Goal: Task Accomplishment & Management: Use online tool/utility

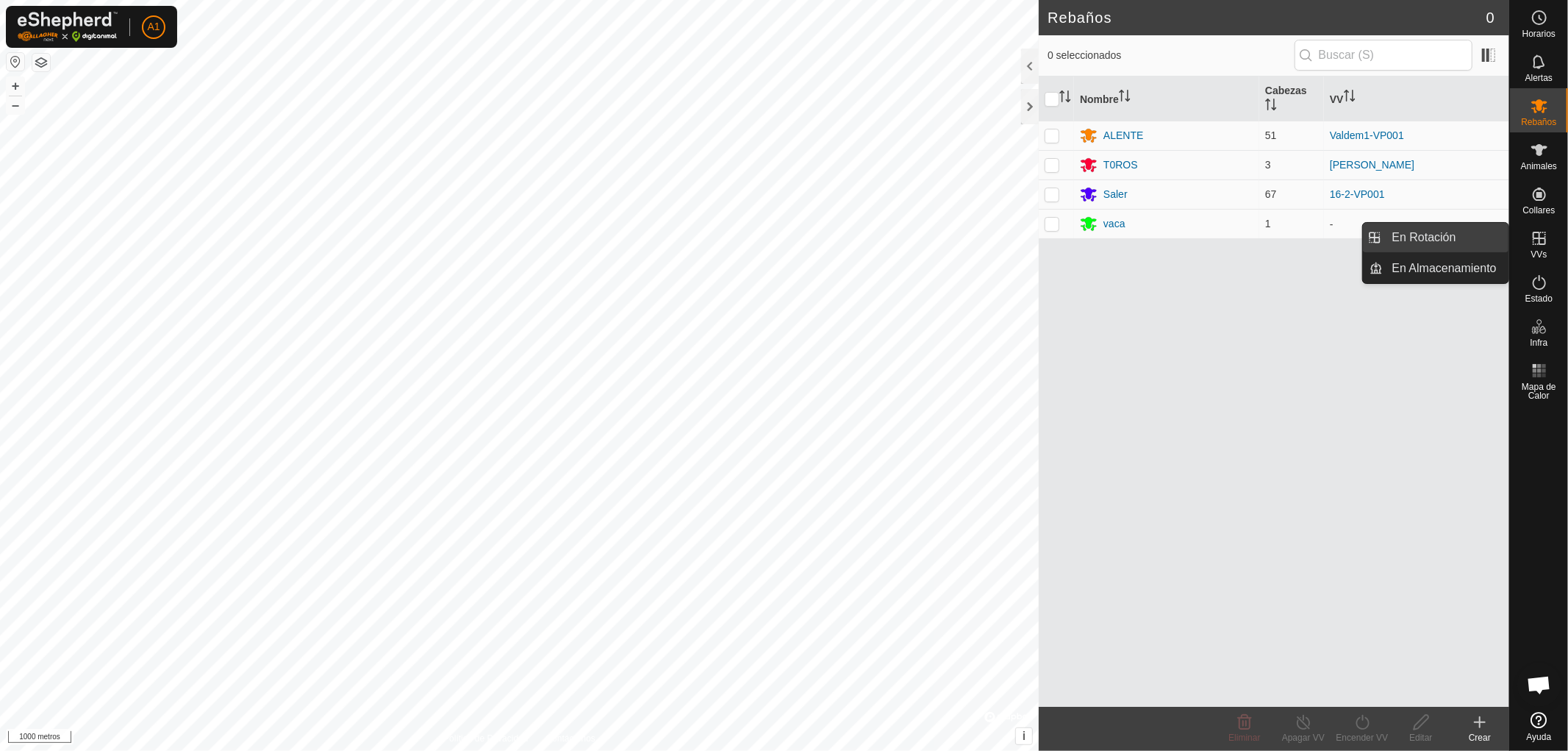
click at [1412, 230] on link "En Rotación" at bounding box center [1446, 237] width 125 height 29
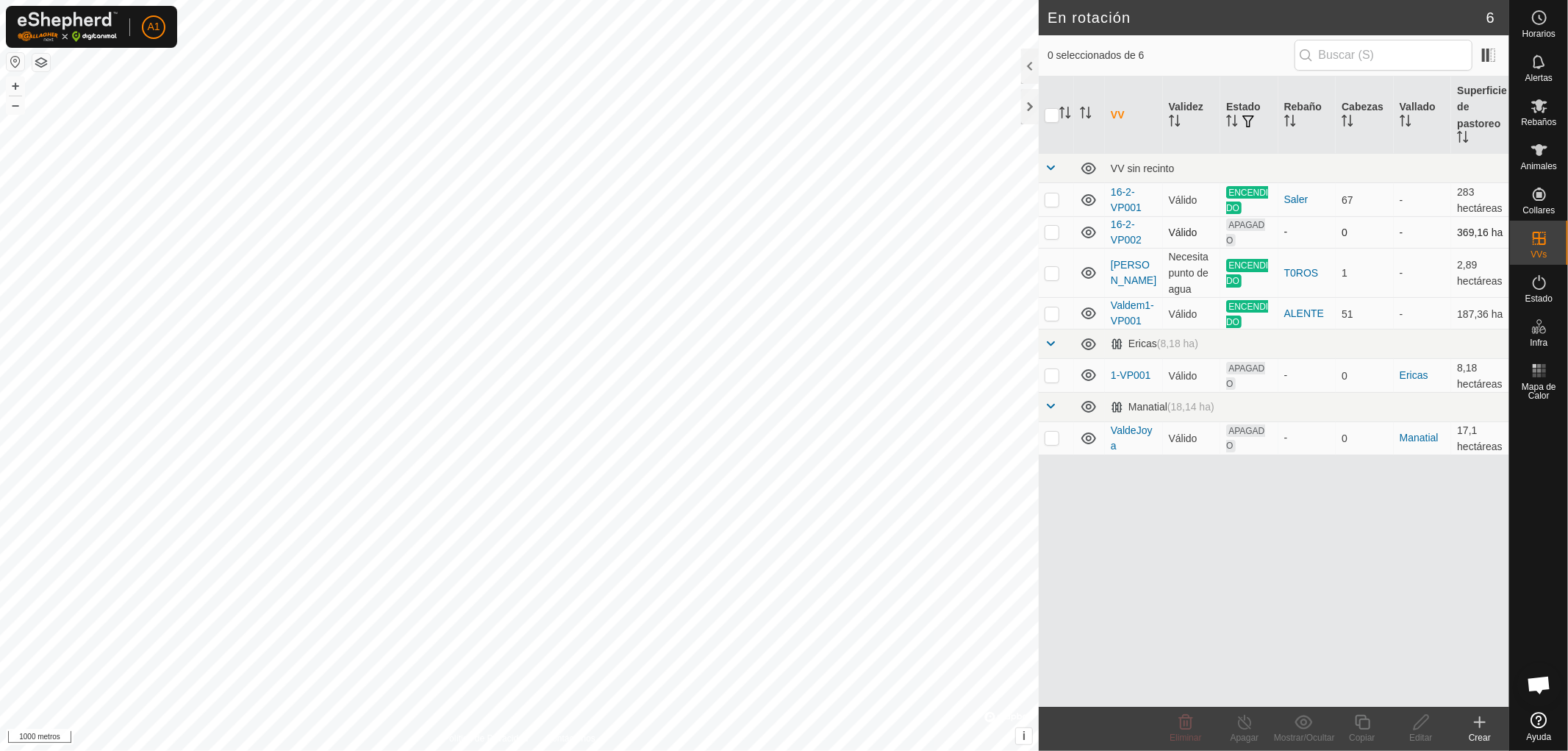
click at [1049, 228] on p-checkbox at bounding box center [1051, 231] width 15 height 12
checkbox input "false"
click at [1052, 374] on p-checkbox at bounding box center [1051, 374] width 15 height 12
click at [1053, 372] on p-checkbox at bounding box center [1051, 374] width 15 height 12
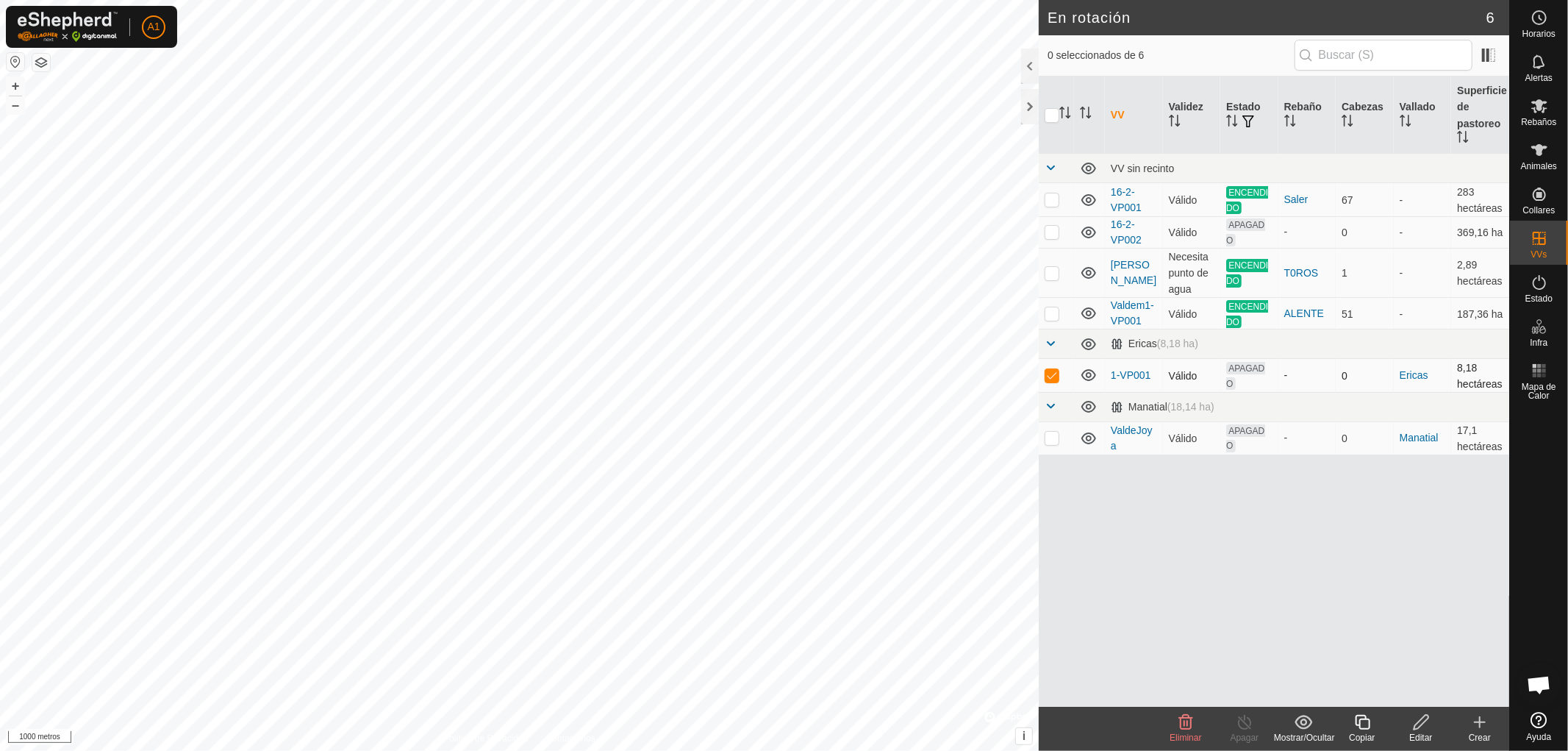
checkbox input "false"
click at [1054, 433] on p-checkbox at bounding box center [1051, 438] width 15 height 12
checkbox input "false"
click at [1481, 731] on div "Crear" at bounding box center [1479, 737] width 59 height 13
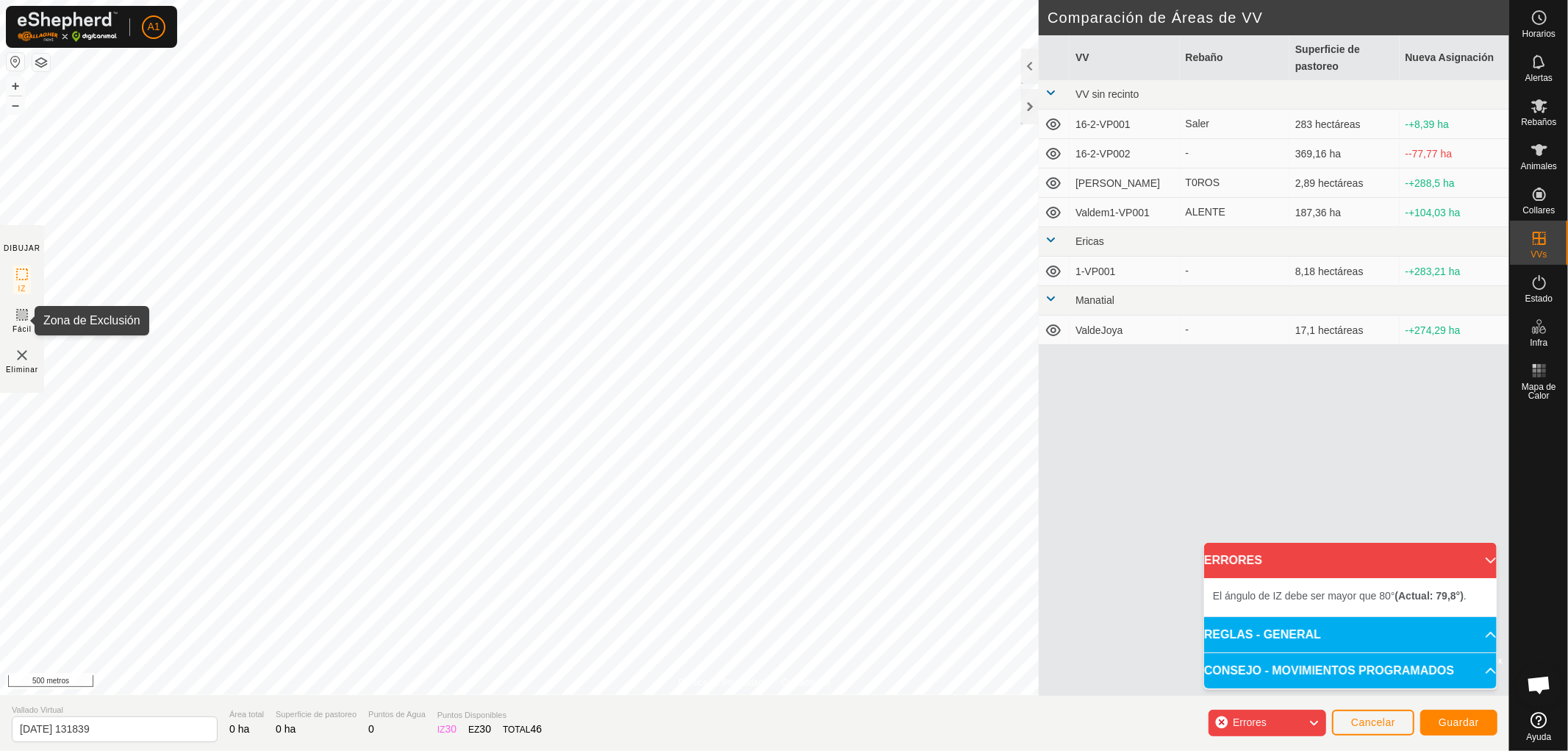
click at [25, 315] on icon at bounding box center [22, 314] width 18 height 18
click at [16, 270] on rect at bounding box center [22, 274] width 12 height 12
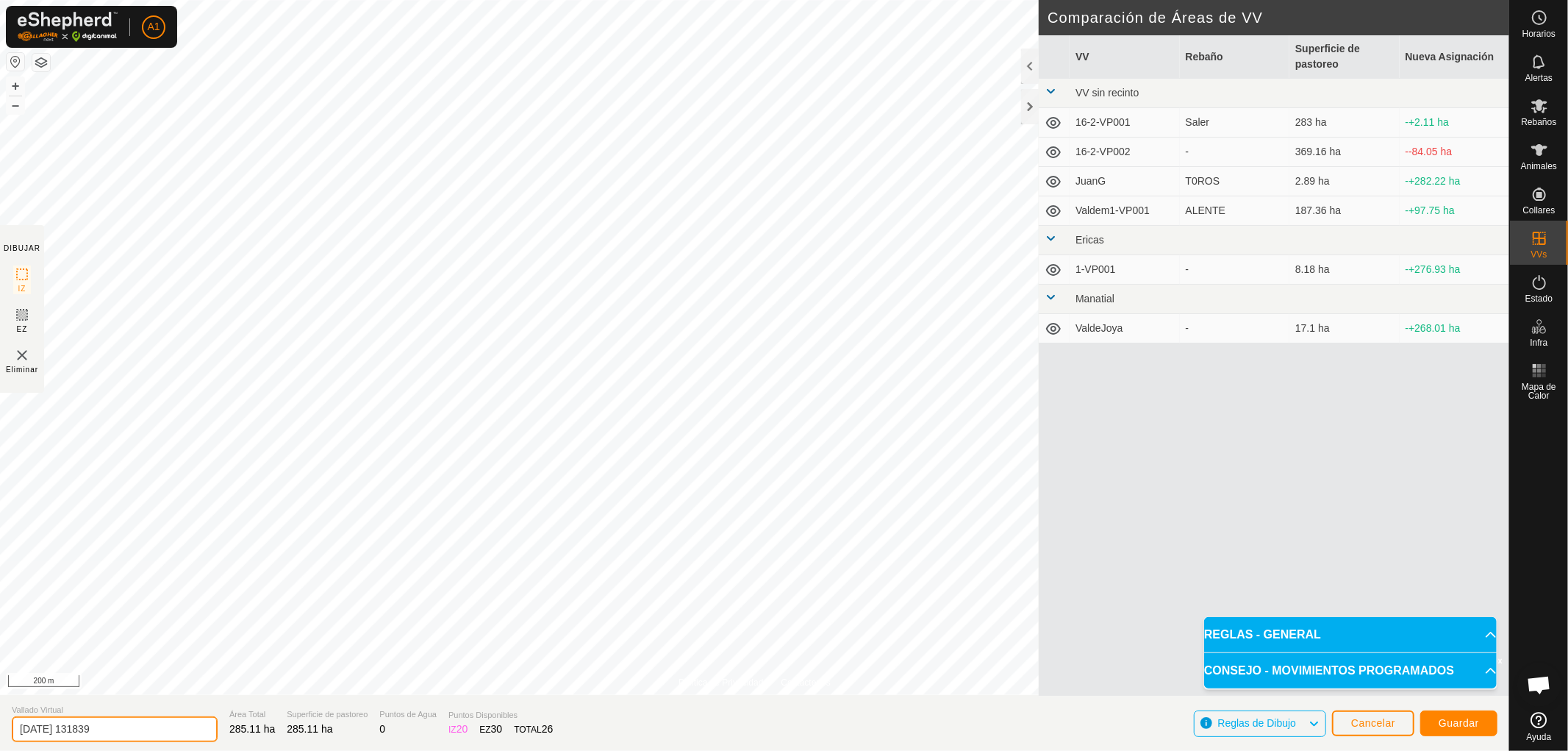
drag, startPoint x: 142, startPoint y: 726, endPoint x: 5, endPoint y: 702, distance: 139.1
click at [5, 702] on section "Vallado Virtual [DATE] 131839 Área Total 285.11 ha Superficie de pastoreo 285.1…" at bounding box center [754, 723] width 1509 height 56
type input "Vadem"
click at [1457, 722] on span "Guardar" at bounding box center [1459, 723] width 41 height 12
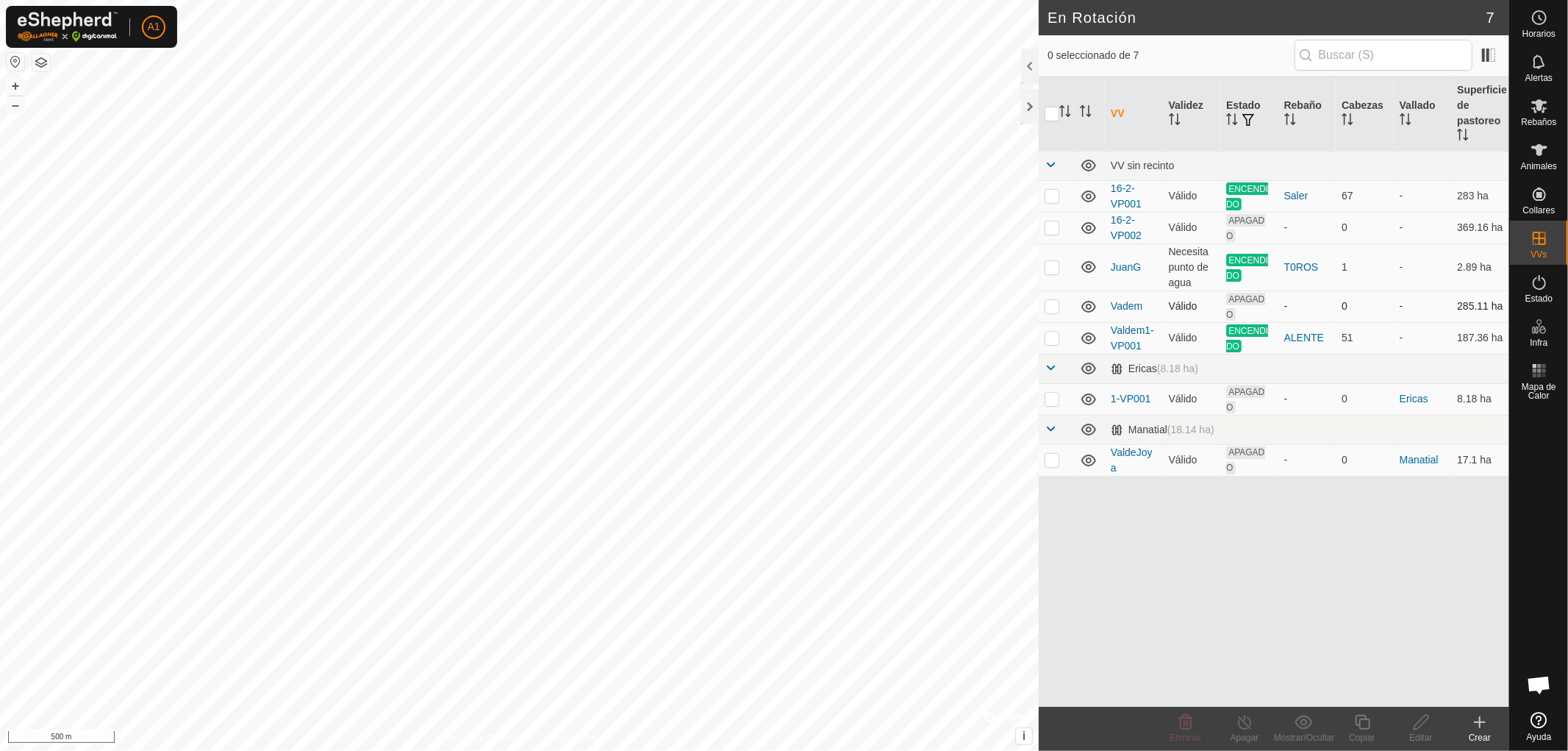
click at [1050, 303] on p-checkbox at bounding box center [1051, 306] width 15 height 12
checkbox input "true"
click at [1419, 734] on div "Editar" at bounding box center [1421, 737] width 59 height 13
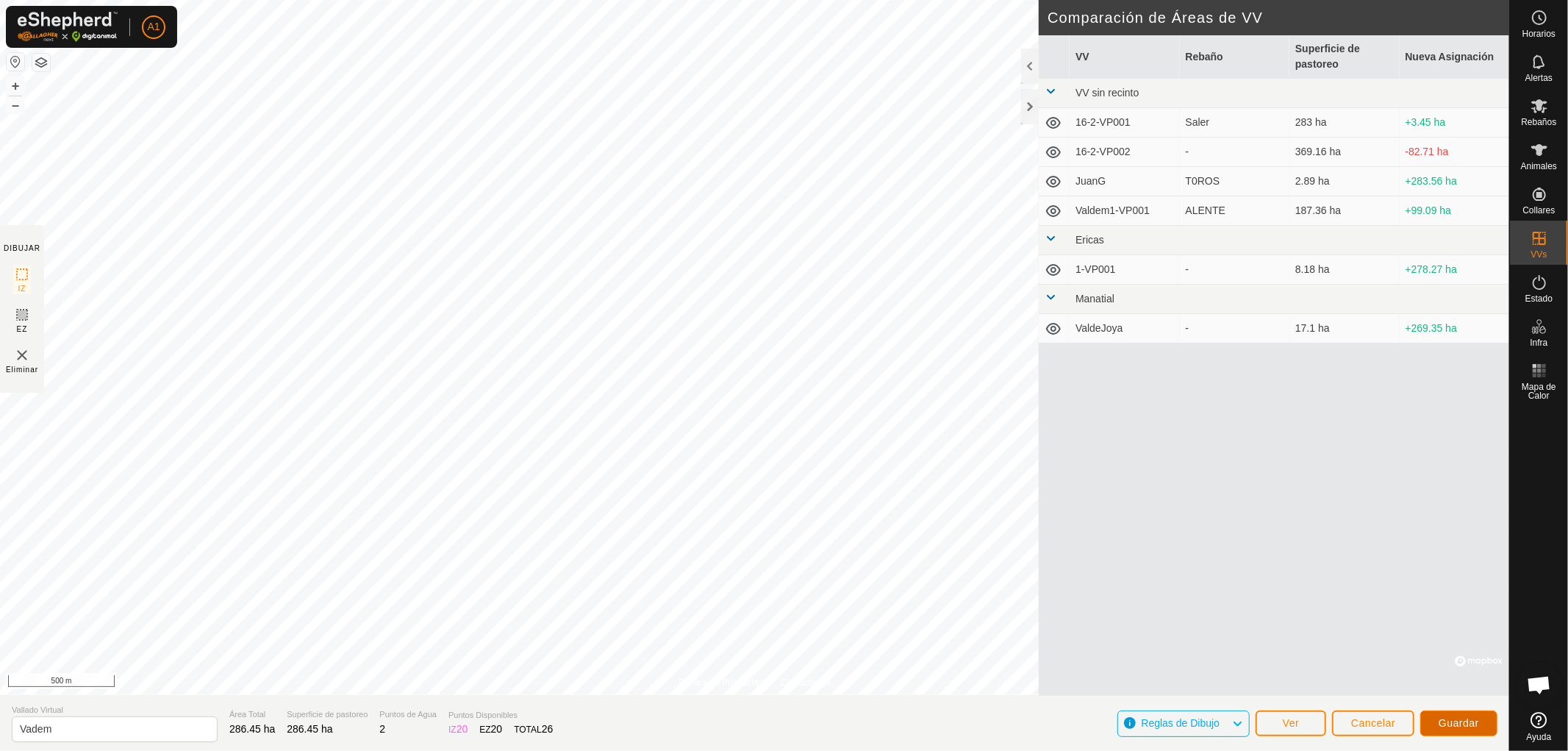
click at [1450, 718] on span "Guardar" at bounding box center [1459, 723] width 41 height 12
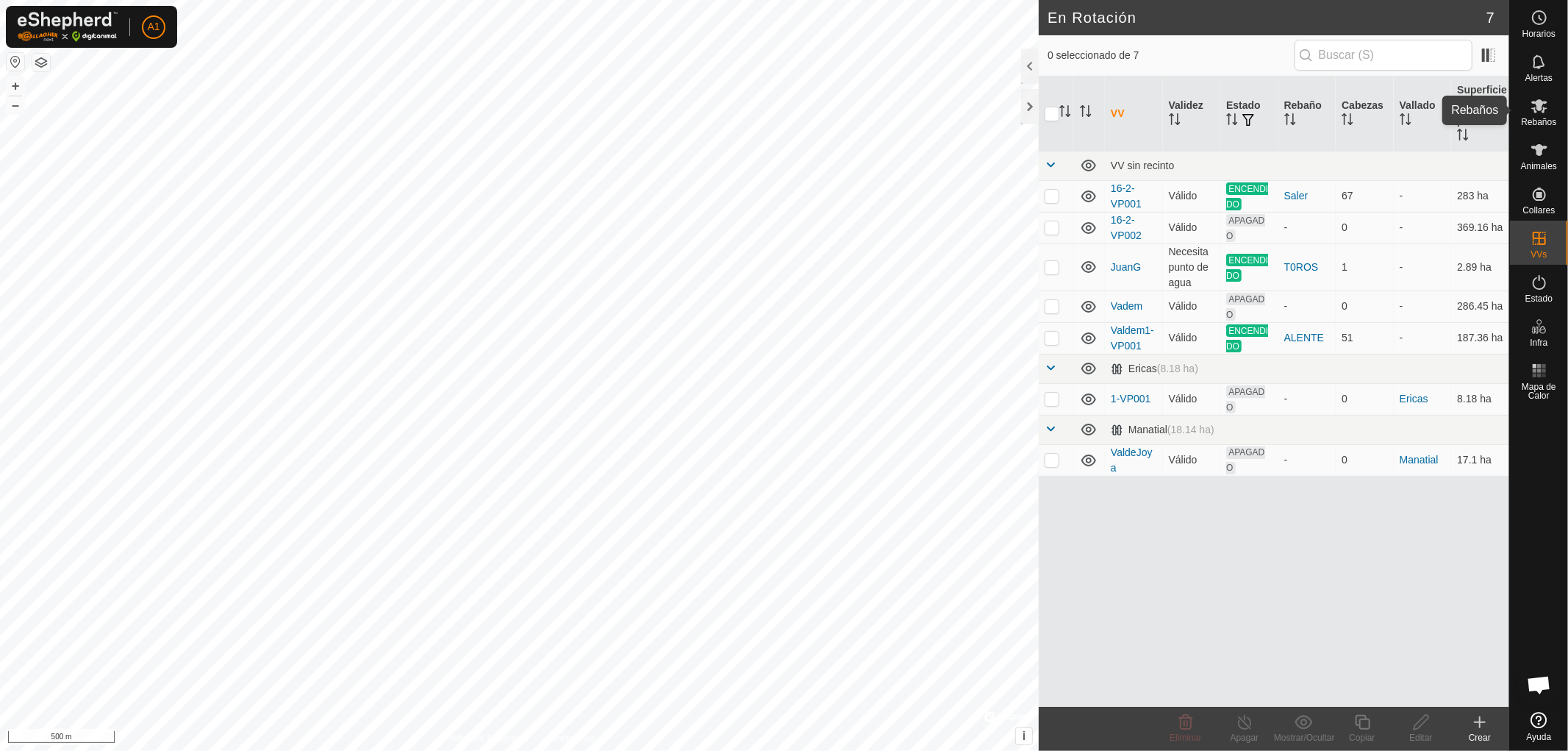
click at [1537, 112] on icon at bounding box center [1539, 106] width 18 height 18
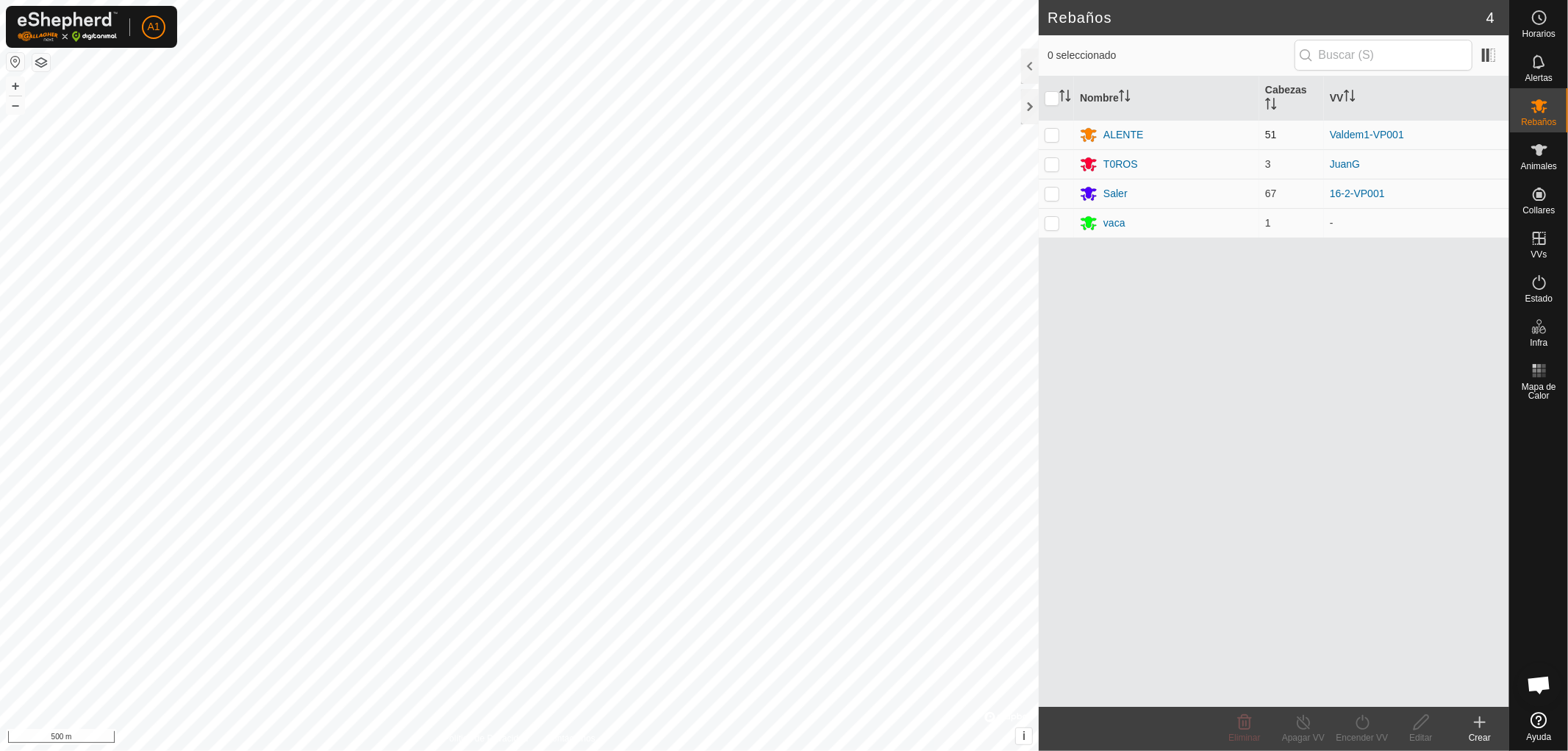
click at [1048, 134] on p-checkbox at bounding box center [1051, 134] width 15 height 12
checkbox input "true"
click at [1363, 737] on div "Encender VV" at bounding box center [1362, 737] width 59 height 13
click at [1355, 692] on link "Ahora" at bounding box center [1406, 690] width 145 height 29
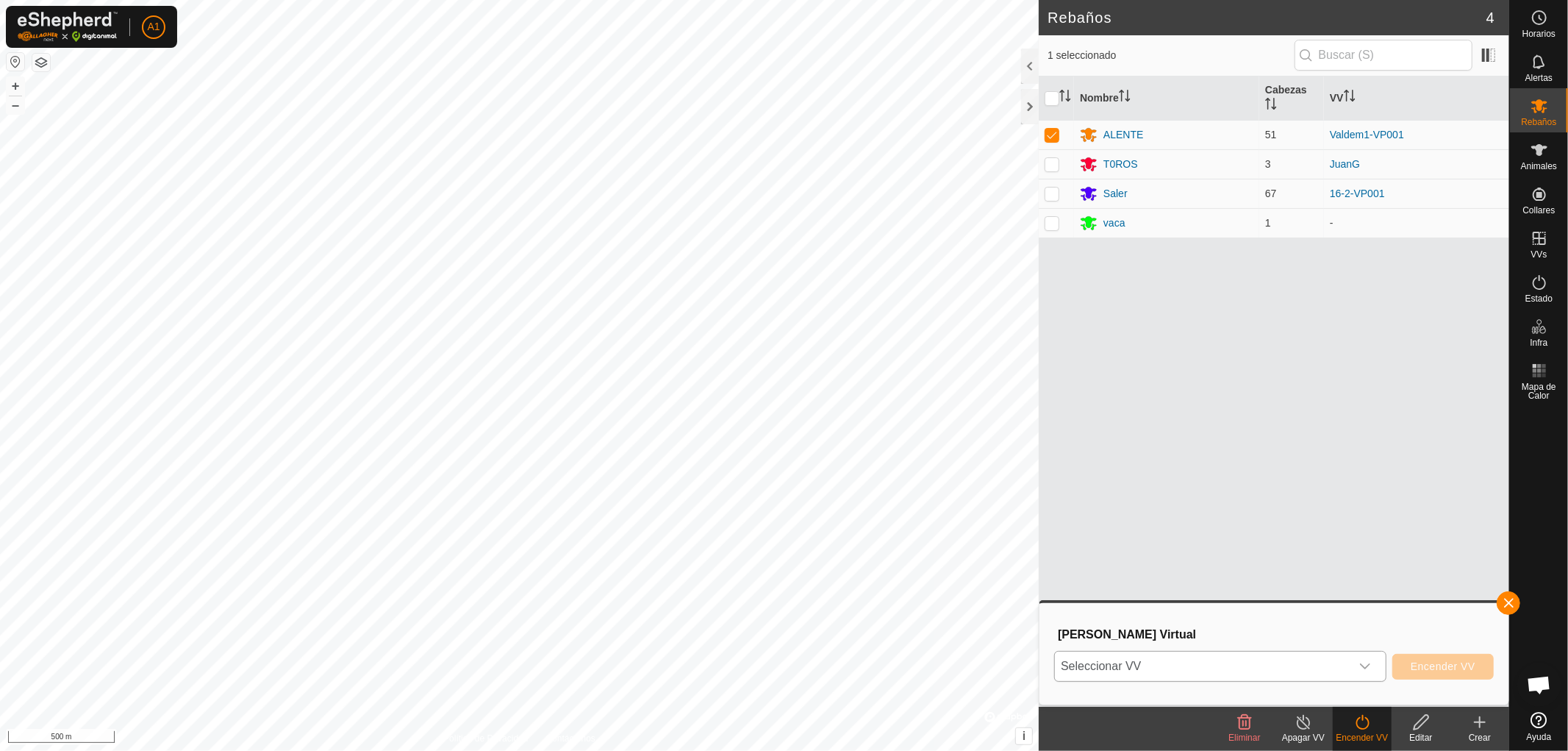
click at [1364, 665] on icon "dropdown trigger" at bounding box center [1365, 666] width 12 height 12
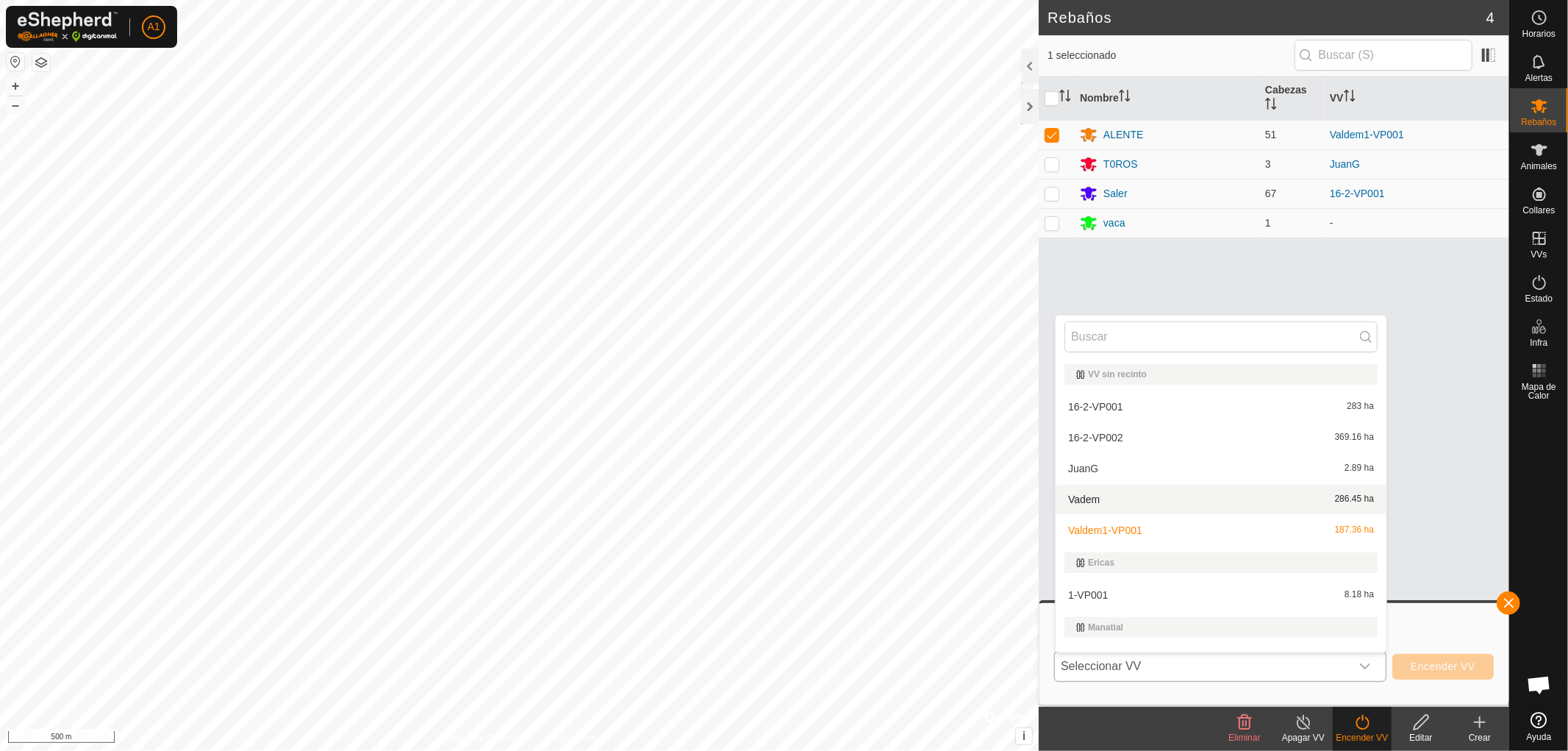
click at [1084, 494] on li "Vadem 286.45 ha" at bounding box center [1221, 499] width 331 height 29
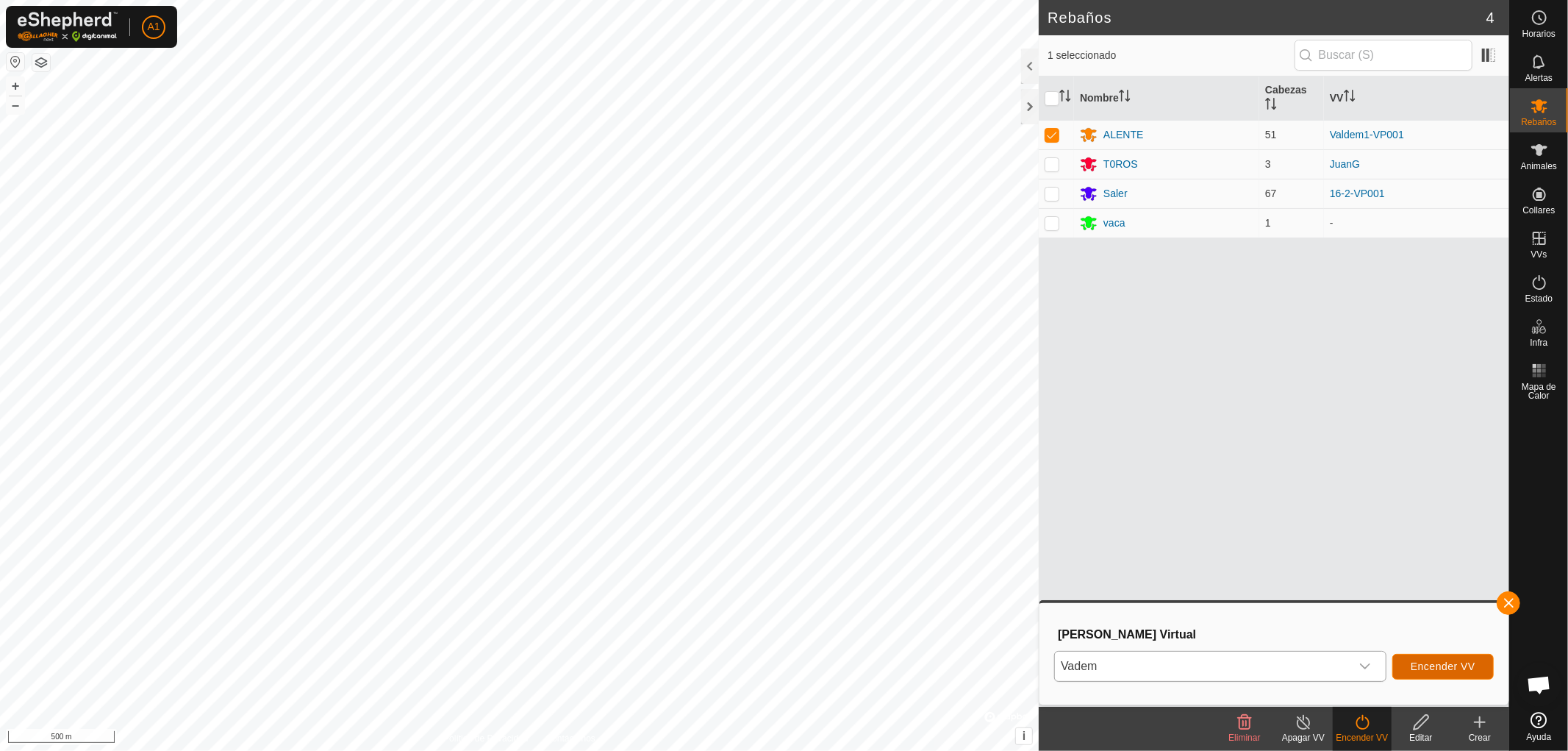
click at [1439, 662] on span "Encender VV" at bounding box center [1443, 666] width 65 height 12
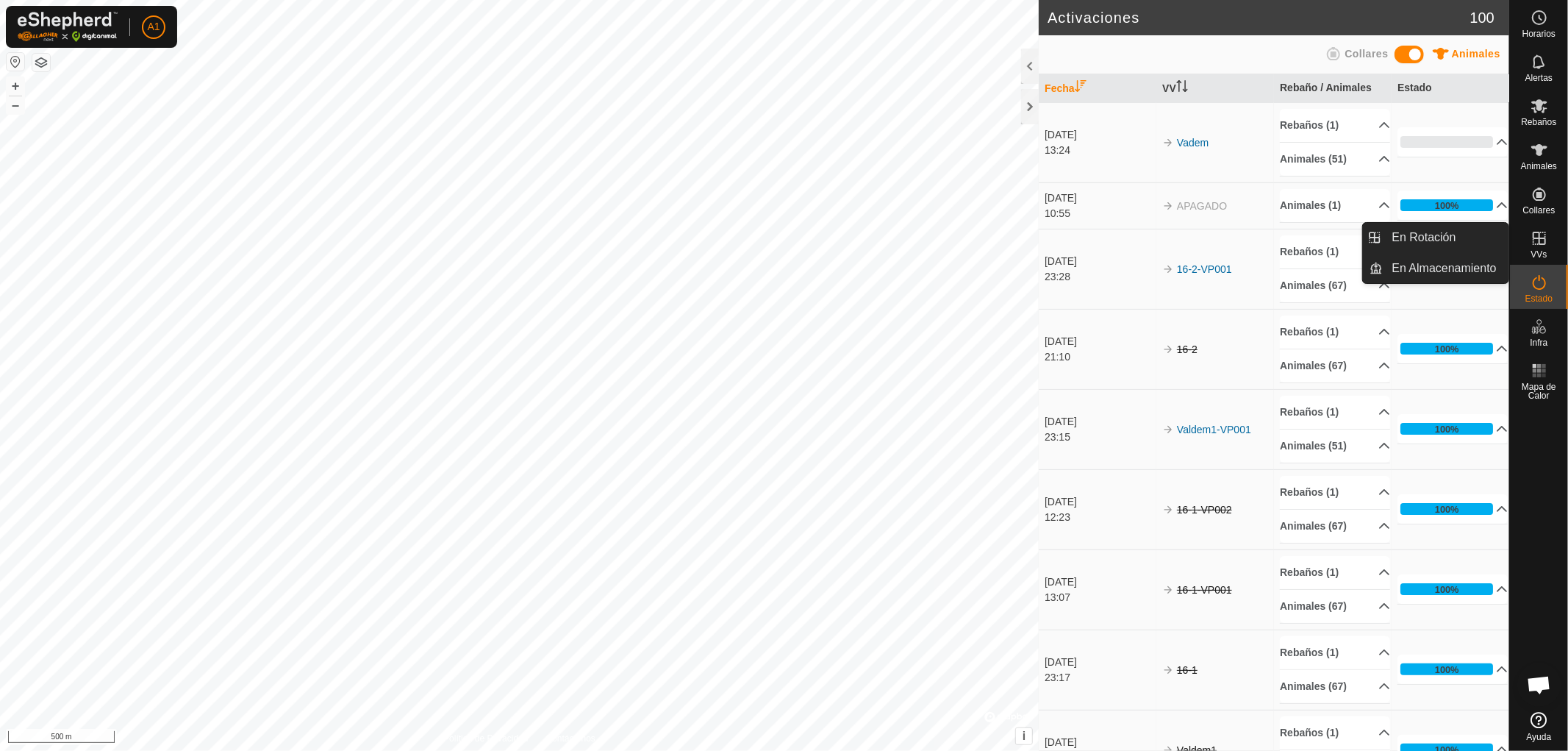
click at [1533, 237] on icon at bounding box center [1539, 238] width 13 height 13
click at [1429, 231] on link "En Rotación" at bounding box center [1446, 237] width 125 height 29
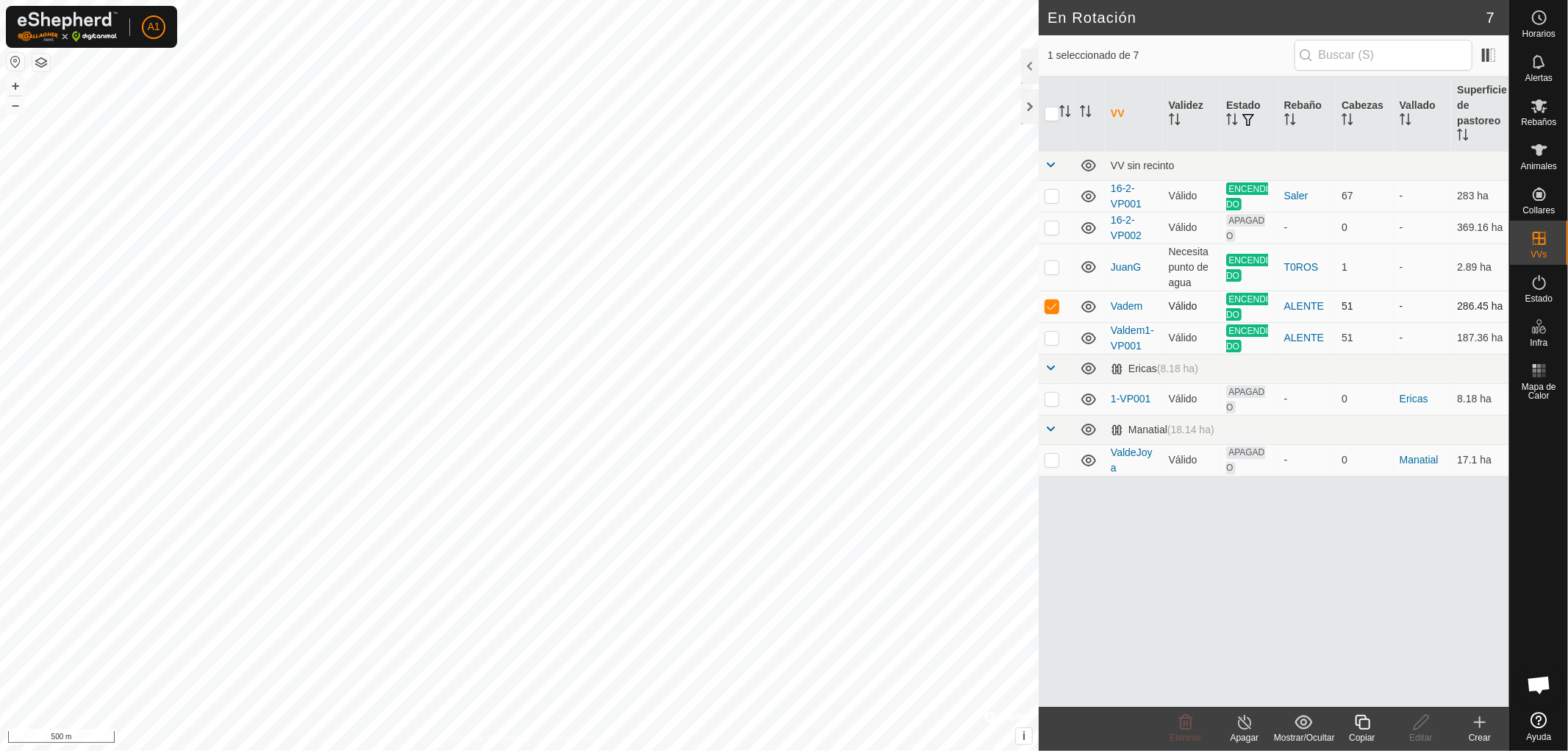
click at [1048, 303] on p-checkbox at bounding box center [1051, 306] width 15 height 12
checkbox input "false"
click at [1052, 398] on p-checkbox at bounding box center [1051, 398] width 15 height 12
checkbox input "false"
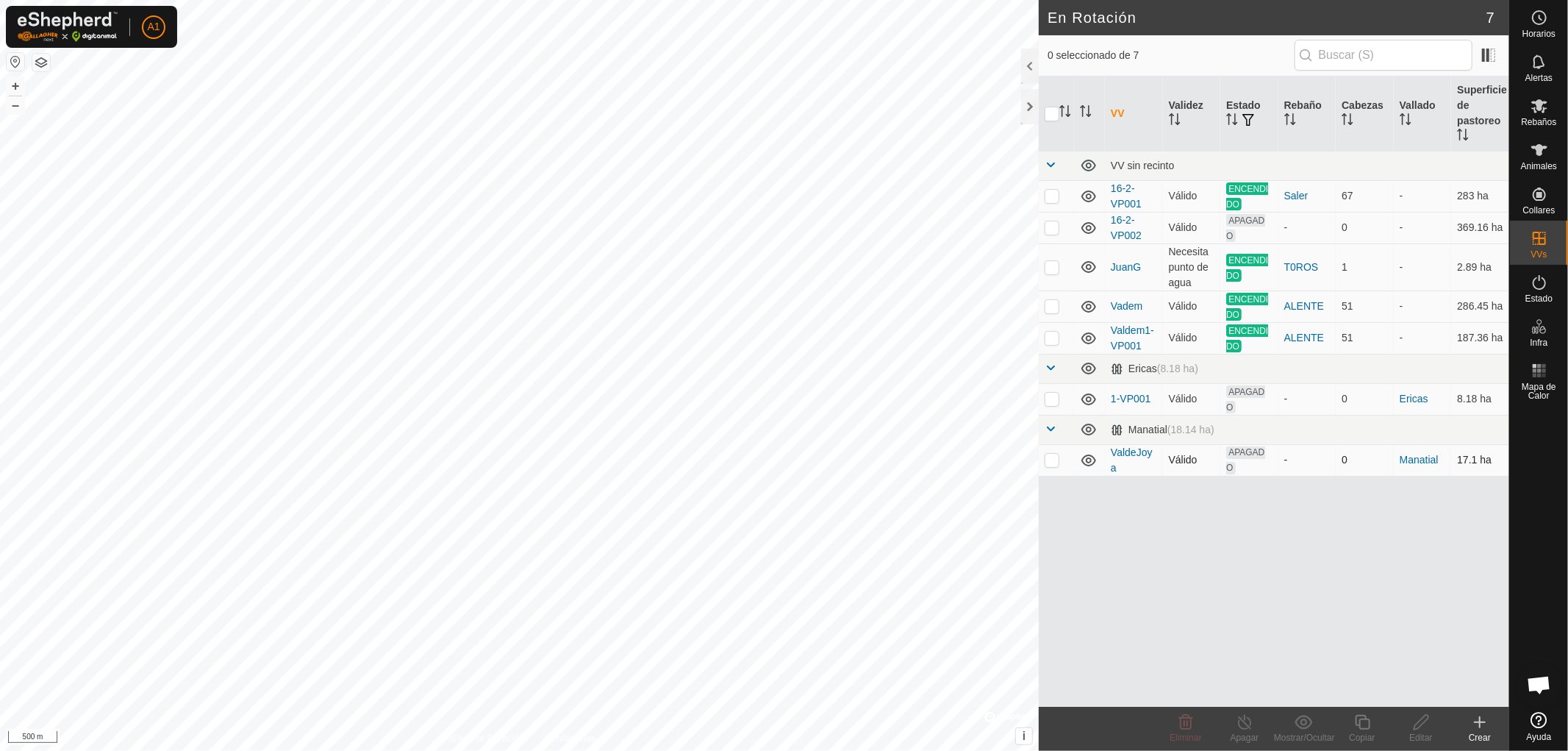
click at [1053, 461] on p-checkbox at bounding box center [1051, 459] width 15 height 12
checkbox input "true"
click at [1052, 399] on p-checkbox at bounding box center [1051, 398] width 15 height 12
checkbox input "false"
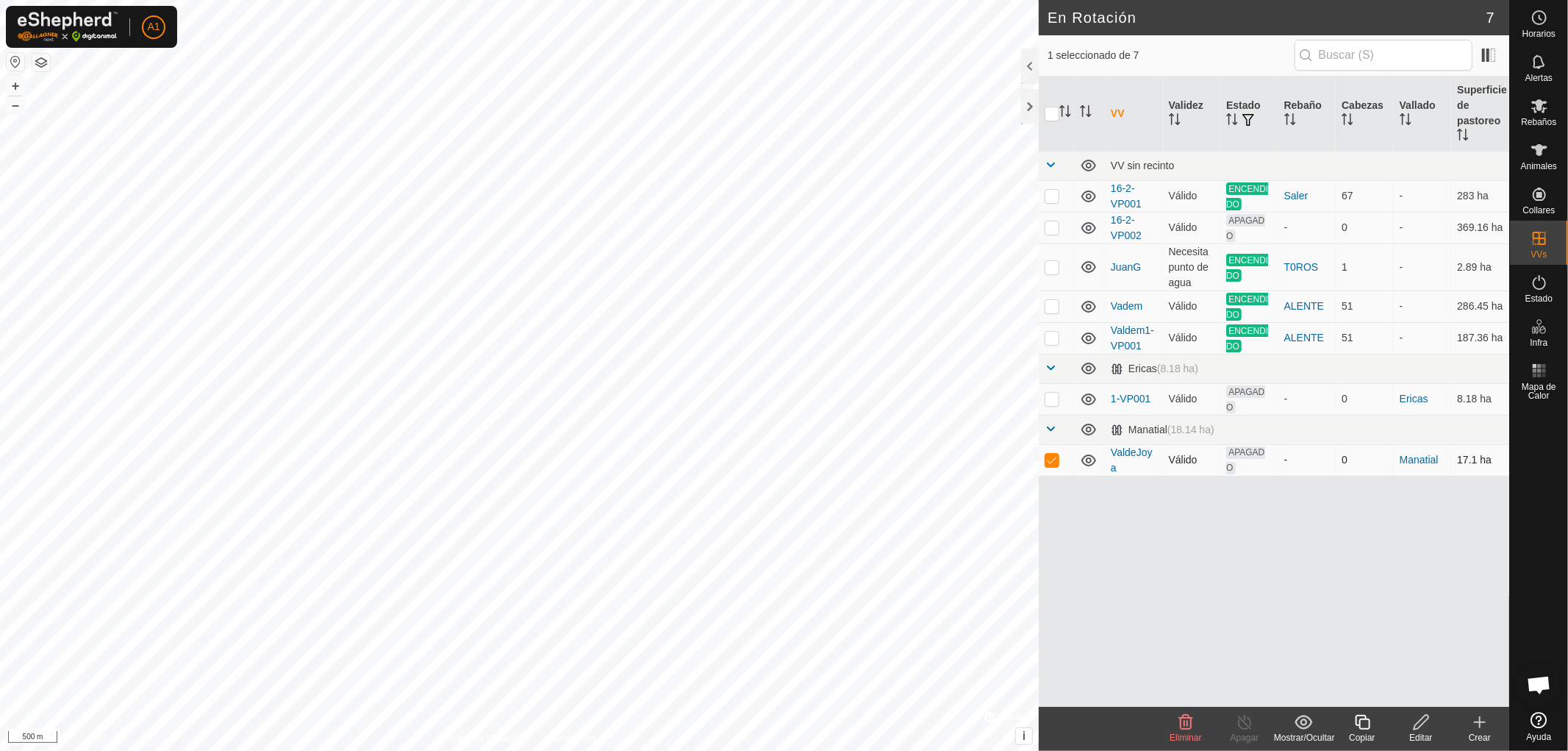
click at [1048, 459] on p-checkbox at bounding box center [1051, 459] width 15 height 12
checkbox input "false"
click at [1049, 226] on p-checkbox at bounding box center [1051, 226] width 15 height 12
checkbox input "true"
click at [1415, 724] on icon at bounding box center [1421, 722] width 15 height 15
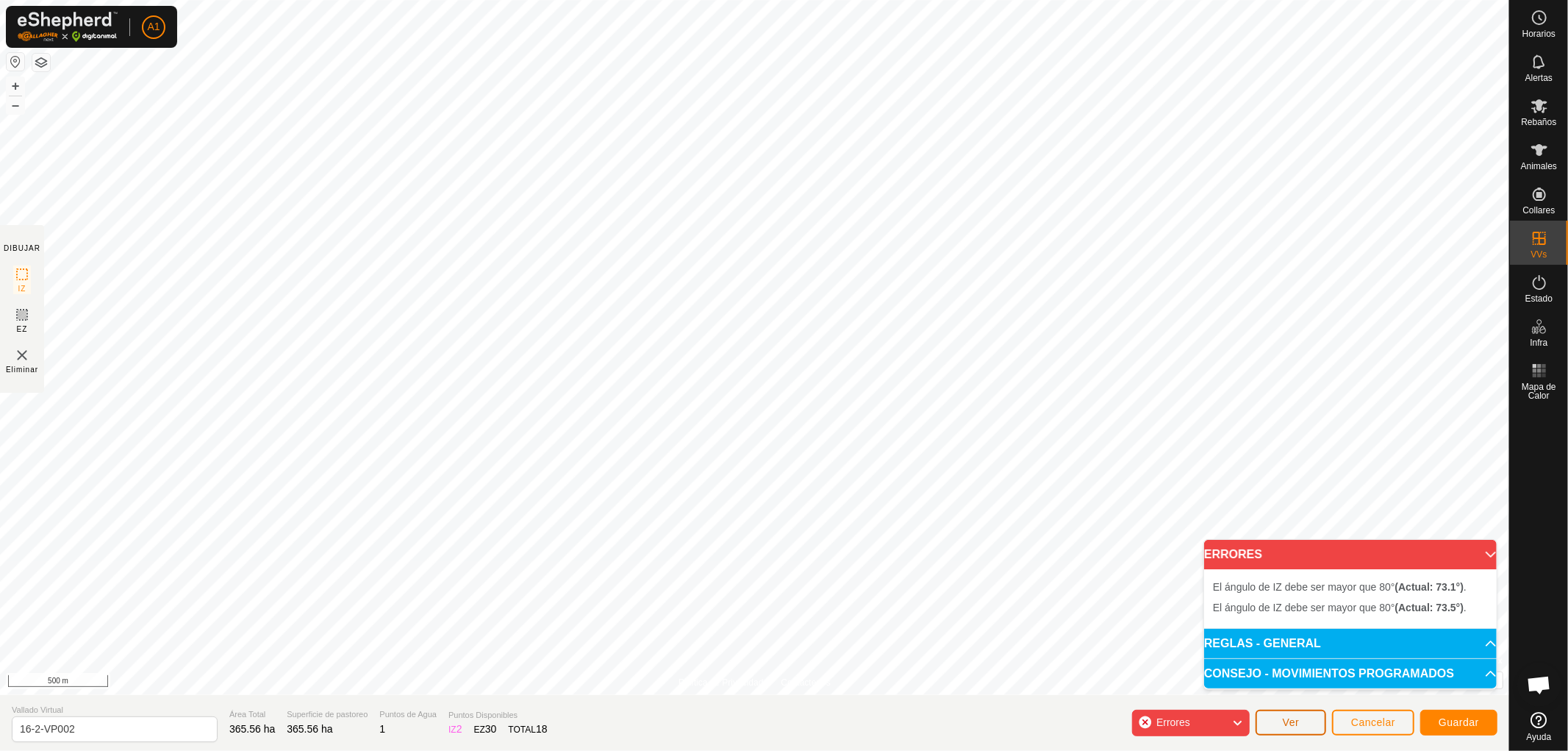
click at [1295, 718] on span "Ver" at bounding box center [1292, 722] width 17 height 12
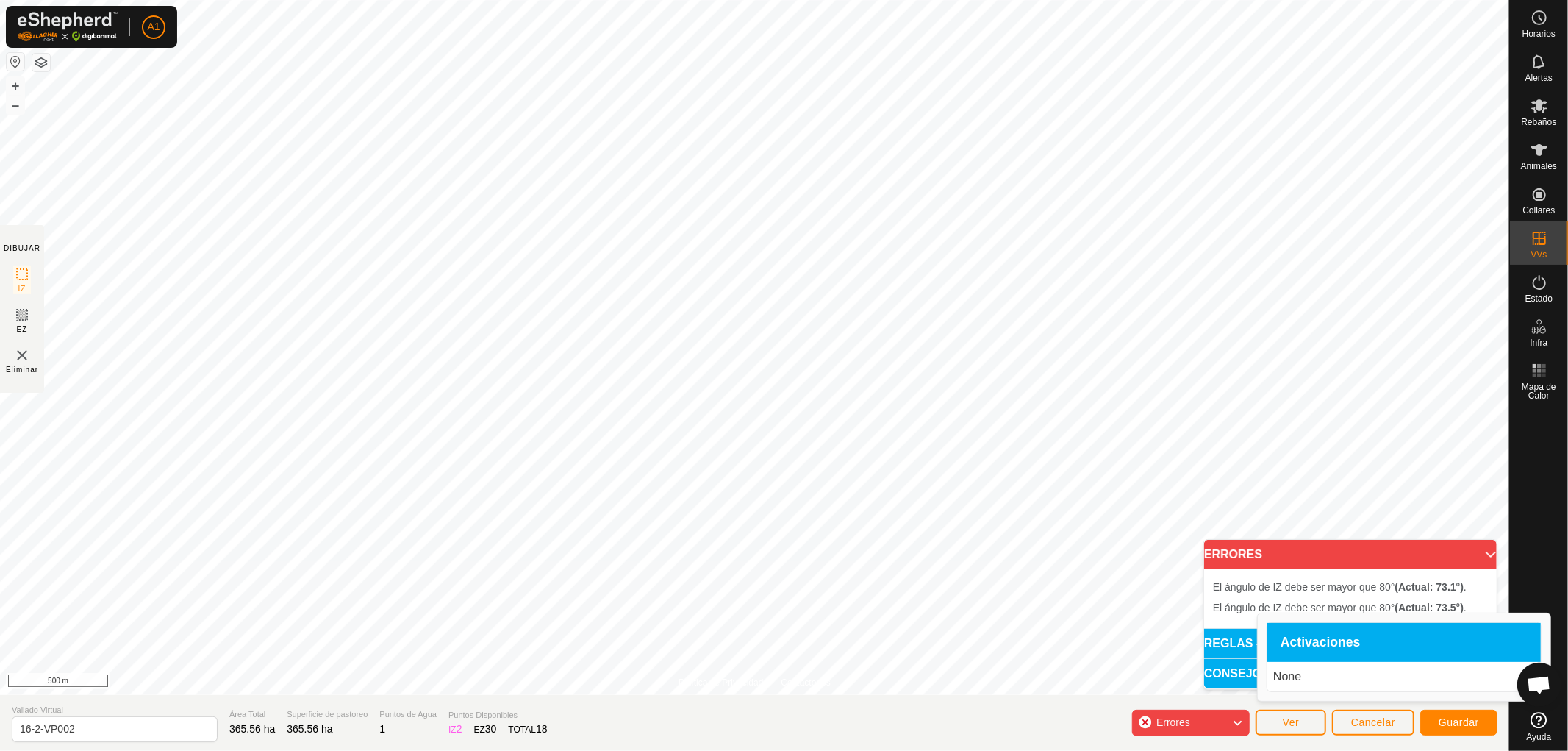
click at [1540, 726] on icon at bounding box center [1539, 719] width 16 height 16
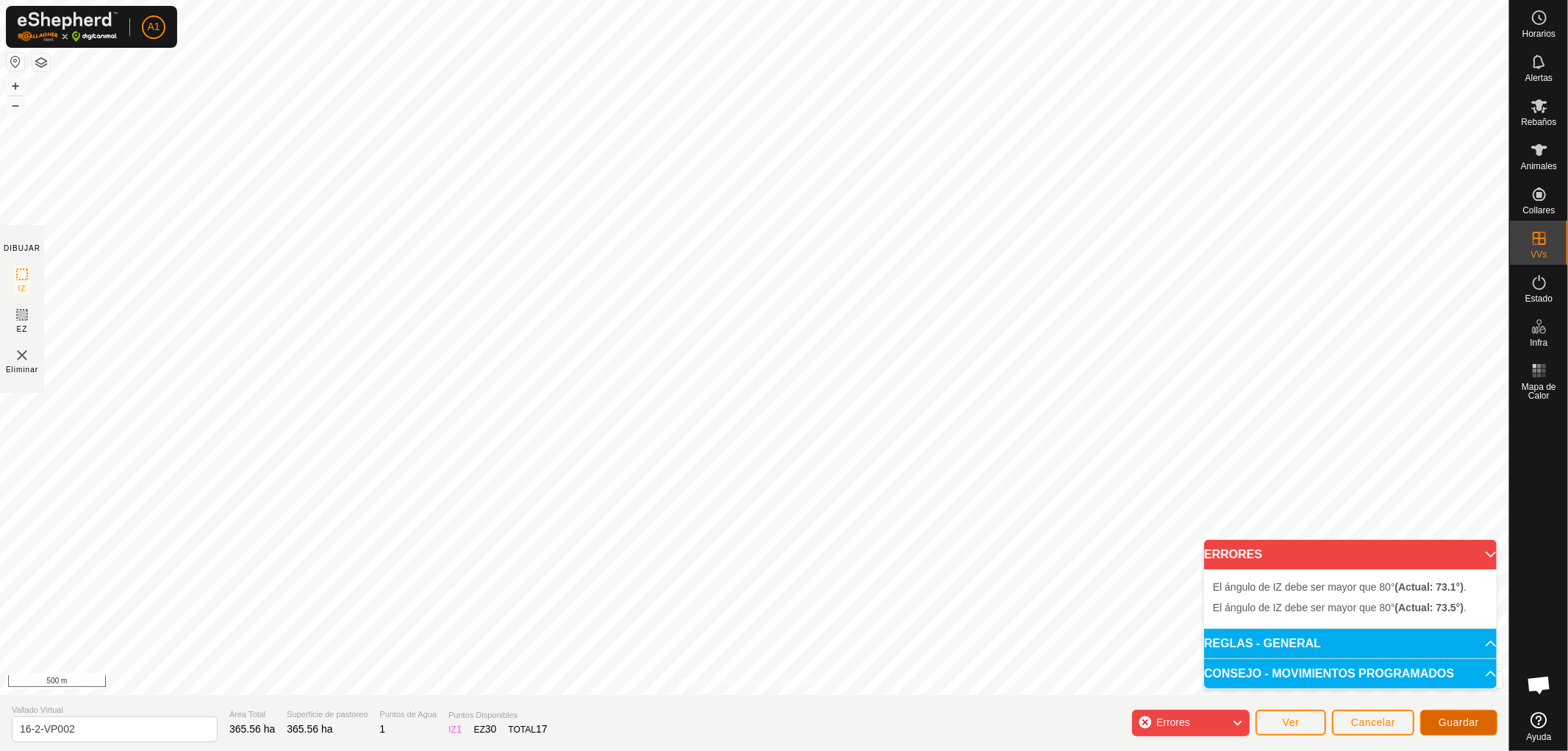
click at [1459, 722] on span "Guardar" at bounding box center [1459, 722] width 41 height 12
click at [1363, 722] on span "Cancelar" at bounding box center [1372, 722] width 44 height 12
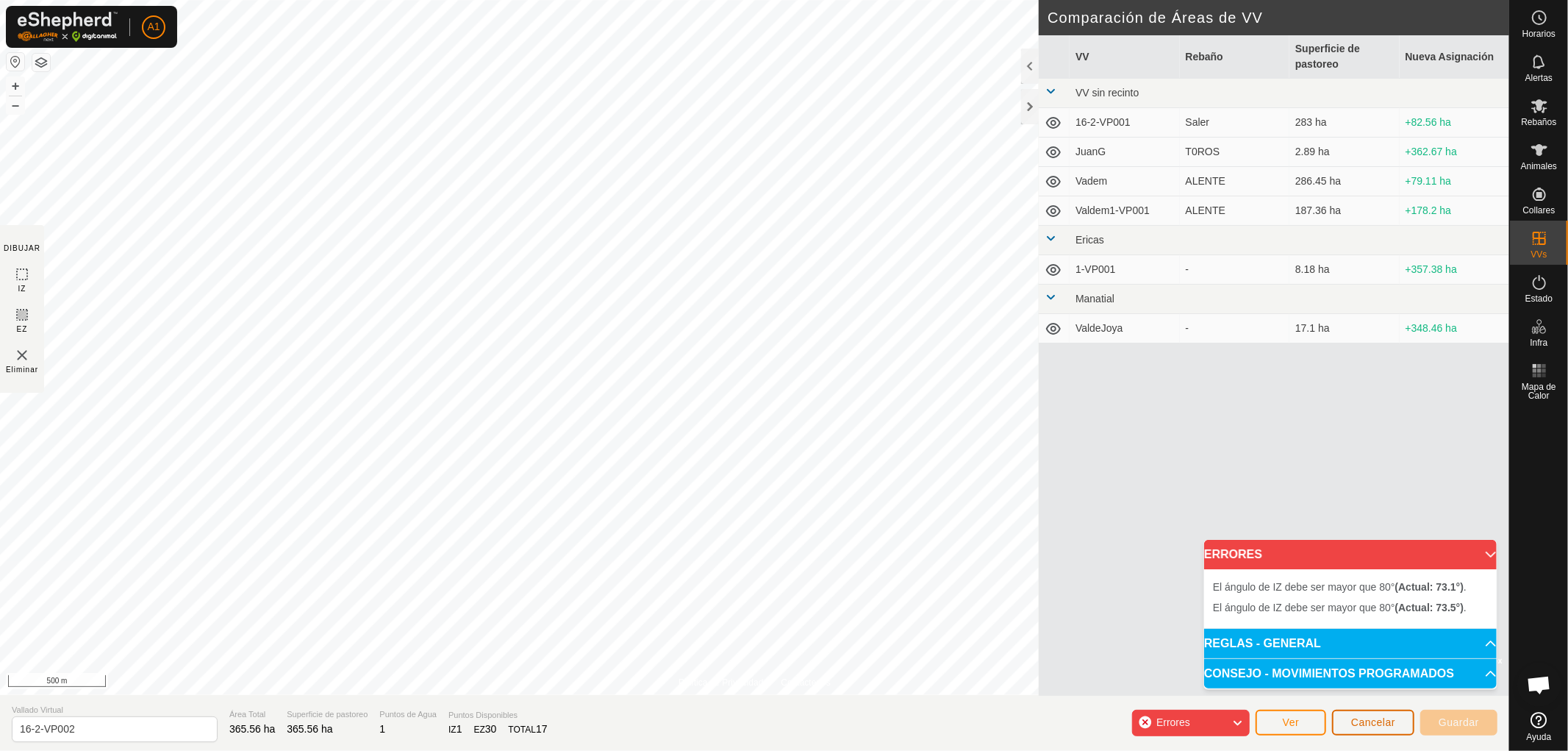
click at [1367, 723] on span "Cancelar" at bounding box center [1372, 722] width 44 height 12
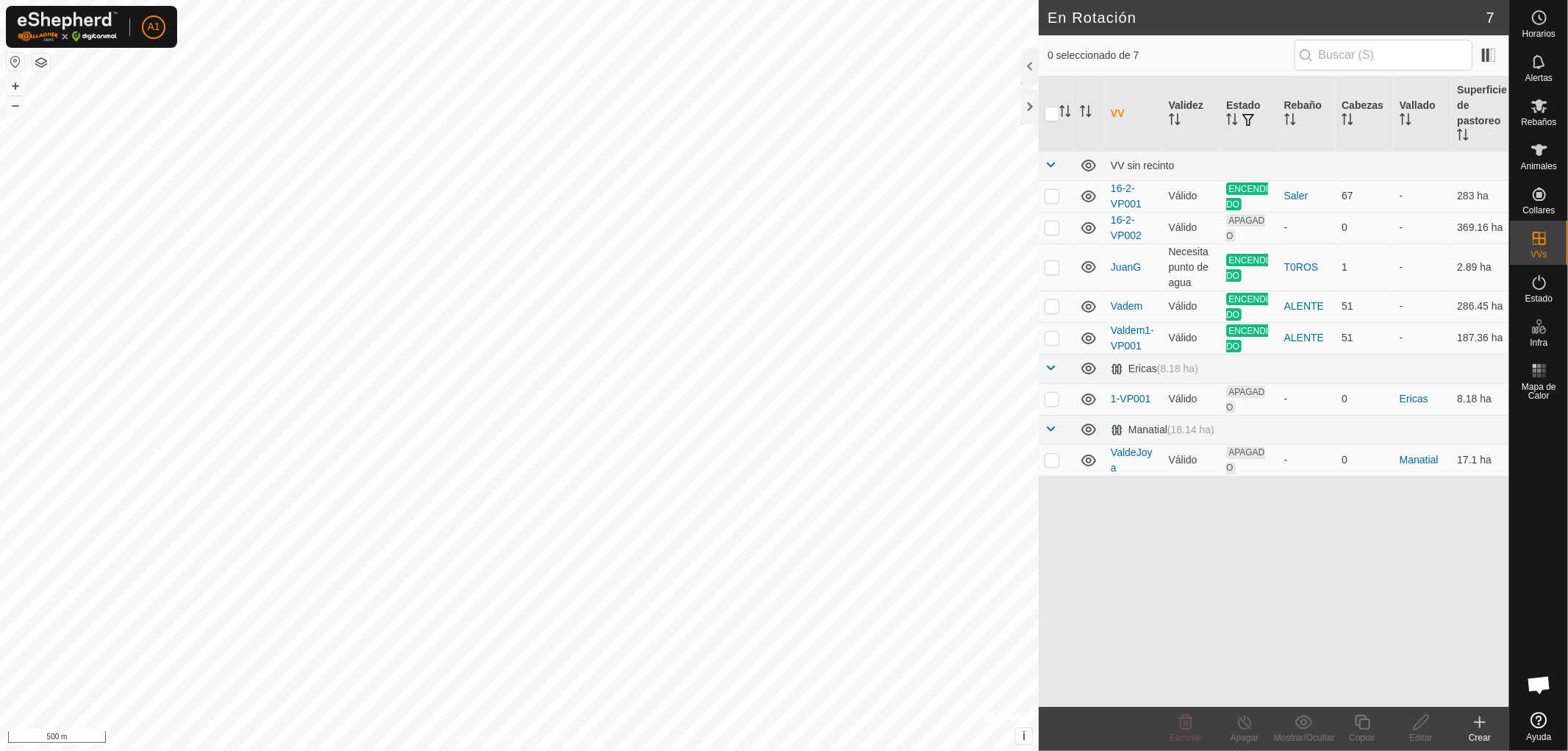
click at [1480, 736] on div "Crear" at bounding box center [1479, 737] width 59 height 13
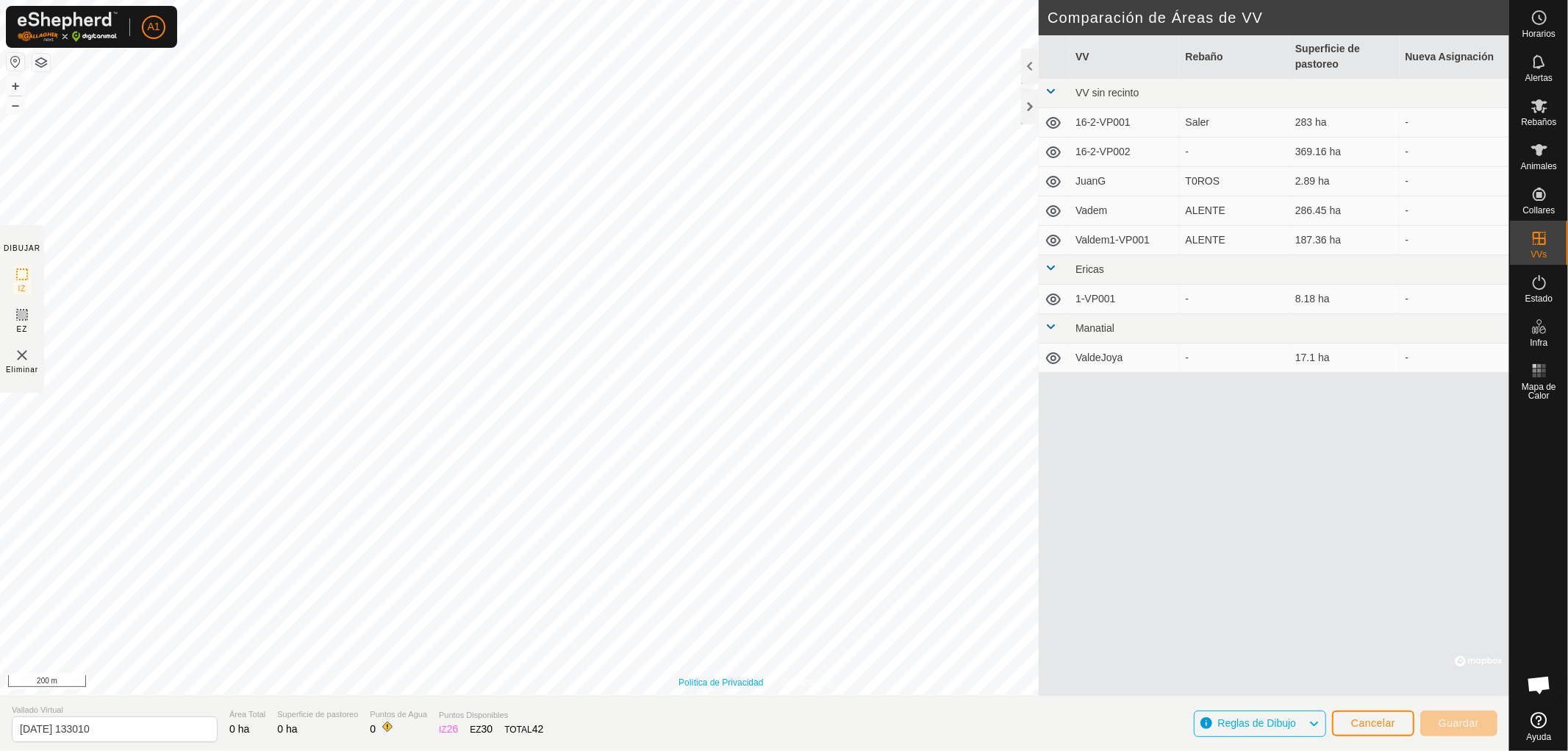
click at [695, 681] on link "Política de Privacidad" at bounding box center [720, 682] width 85 height 13
click at [694, 679] on link "Política de Privacidad" at bounding box center [720, 682] width 85 height 13
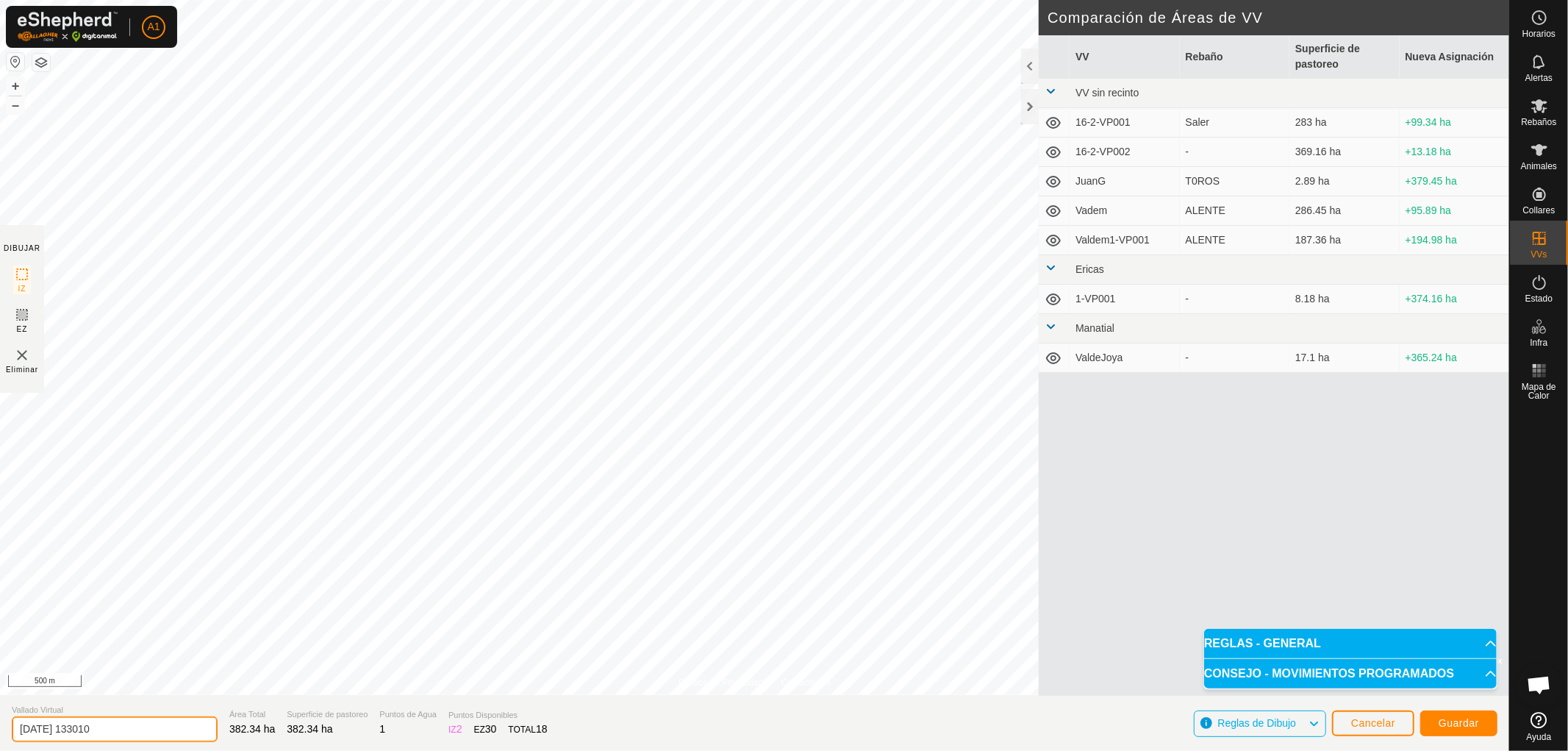
click at [129, 729] on input "[DATE] 133010" at bounding box center [114, 729] width 206 height 25
type input "2"
type input "33"
click at [1462, 719] on span "Guardar" at bounding box center [1459, 723] width 41 height 12
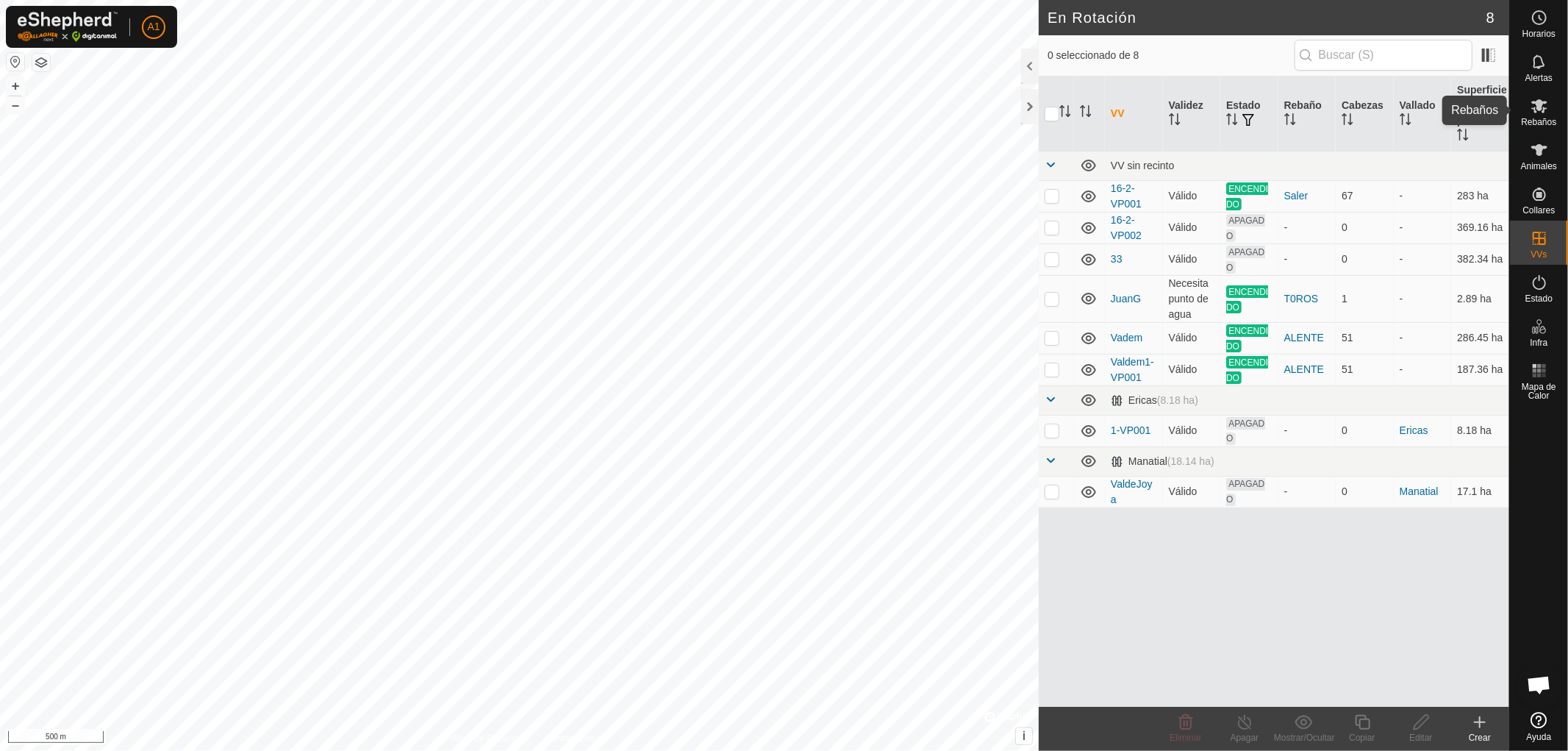
click at [1536, 118] on span "Rebaños" at bounding box center [1539, 122] width 35 height 8
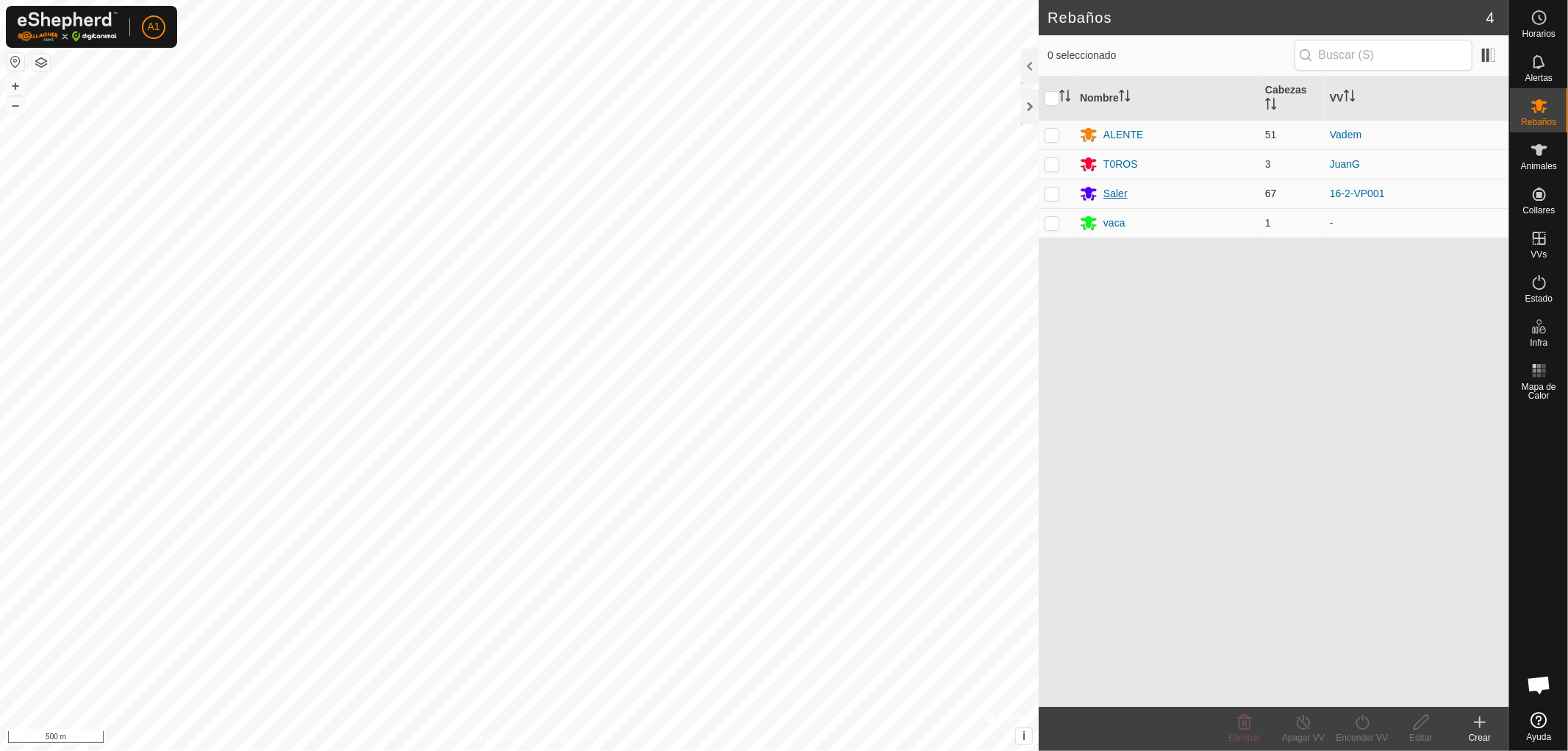
click at [1107, 193] on div "Saler" at bounding box center [1115, 194] width 25 height 15
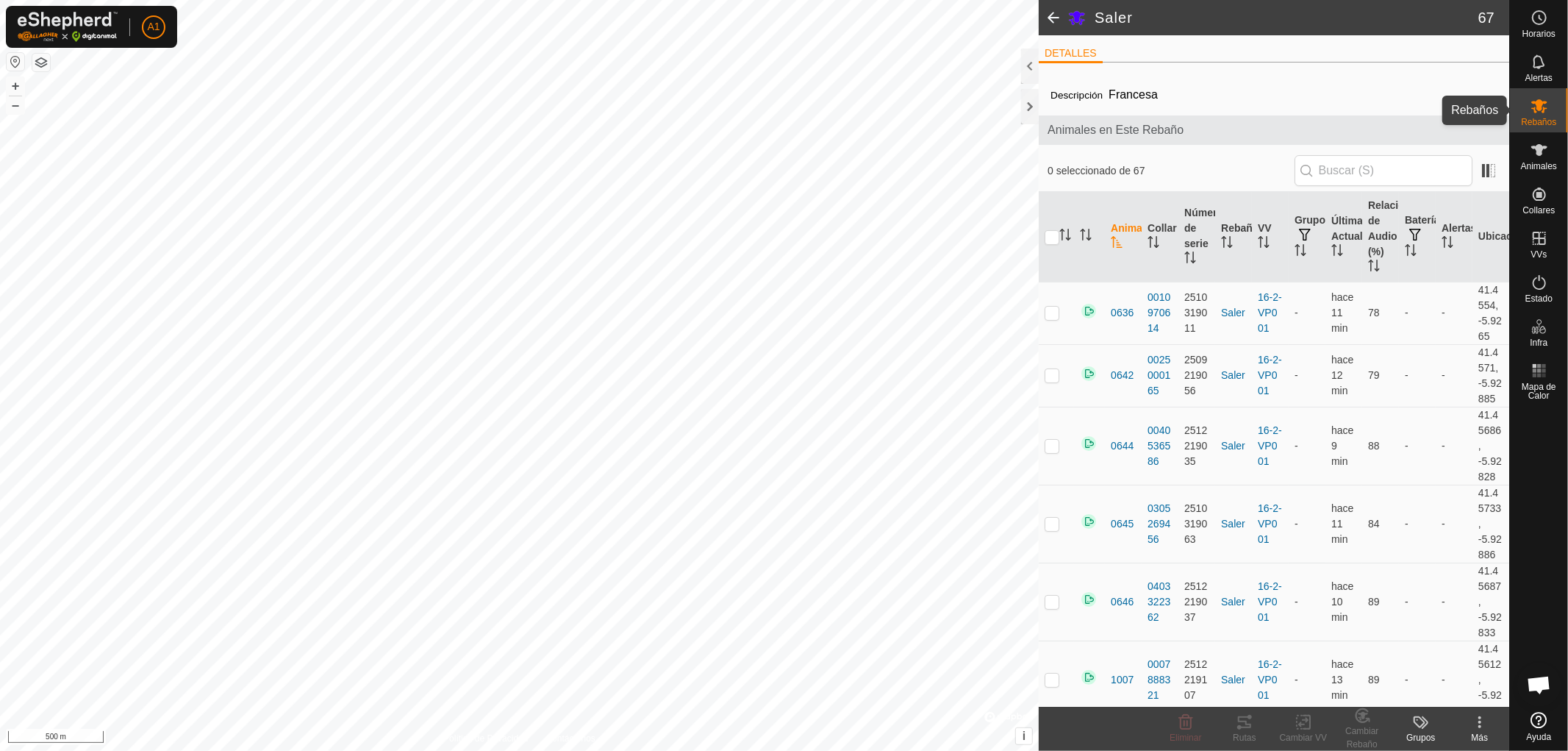
click at [1531, 112] on icon at bounding box center [1539, 106] width 18 height 18
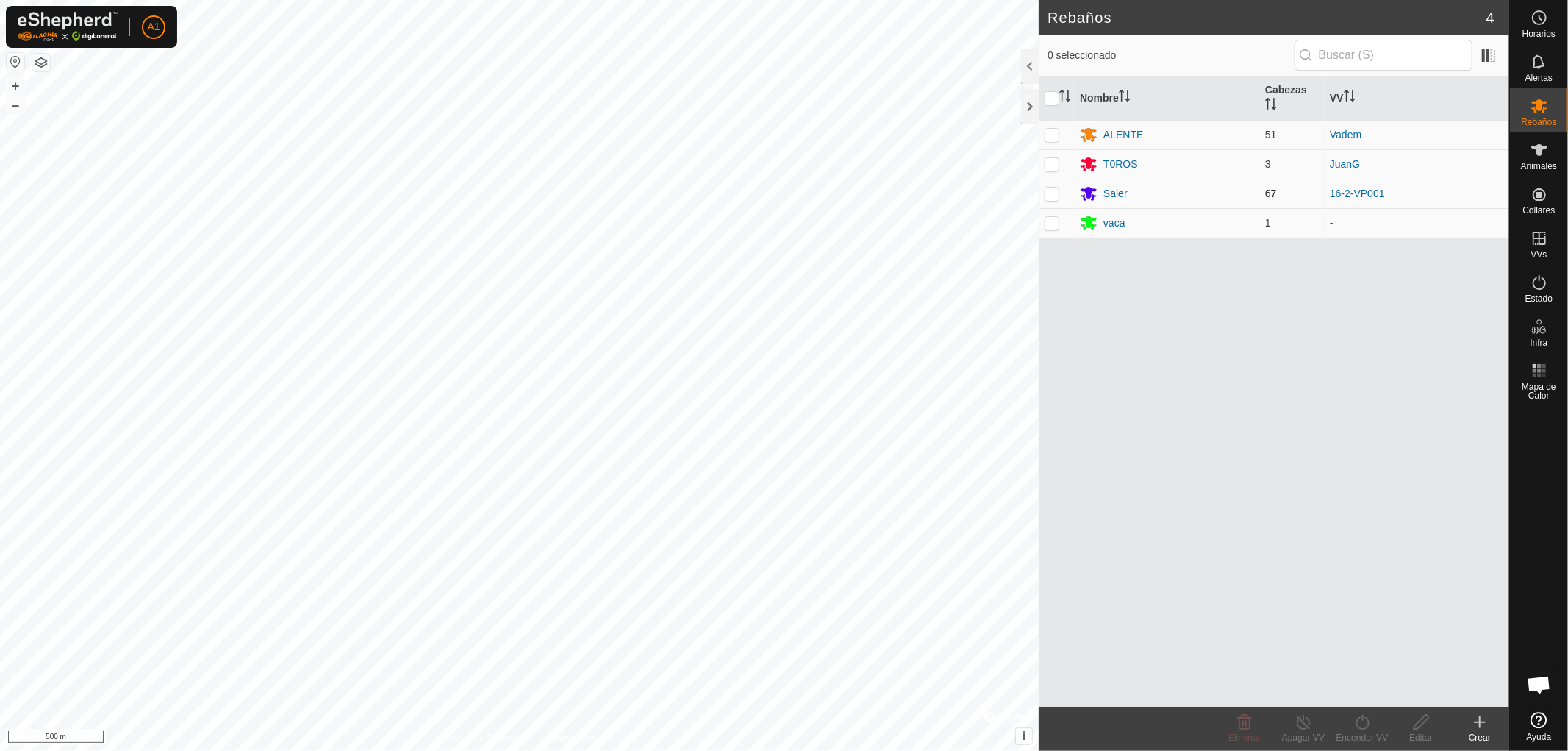
click at [1049, 189] on p-checkbox at bounding box center [1051, 193] width 15 height 12
checkbox input "true"
click at [1358, 737] on div "Encender VV" at bounding box center [1362, 737] width 59 height 13
click at [1356, 689] on link "Ahora" at bounding box center [1406, 690] width 145 height 29
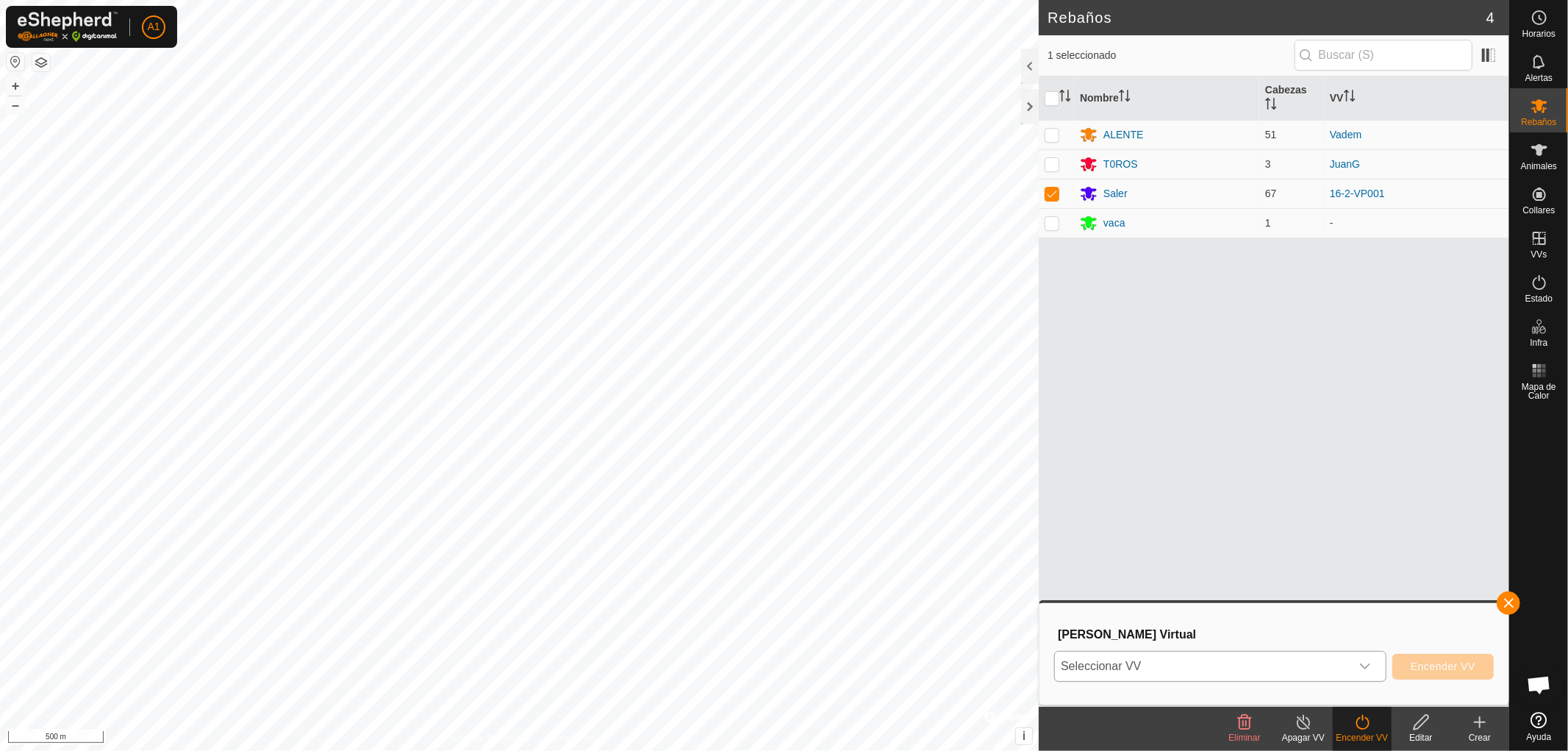
click at [1365, 666] on icon "dropdown trigger" at bounding box center [1365, 666] width 10 height 6
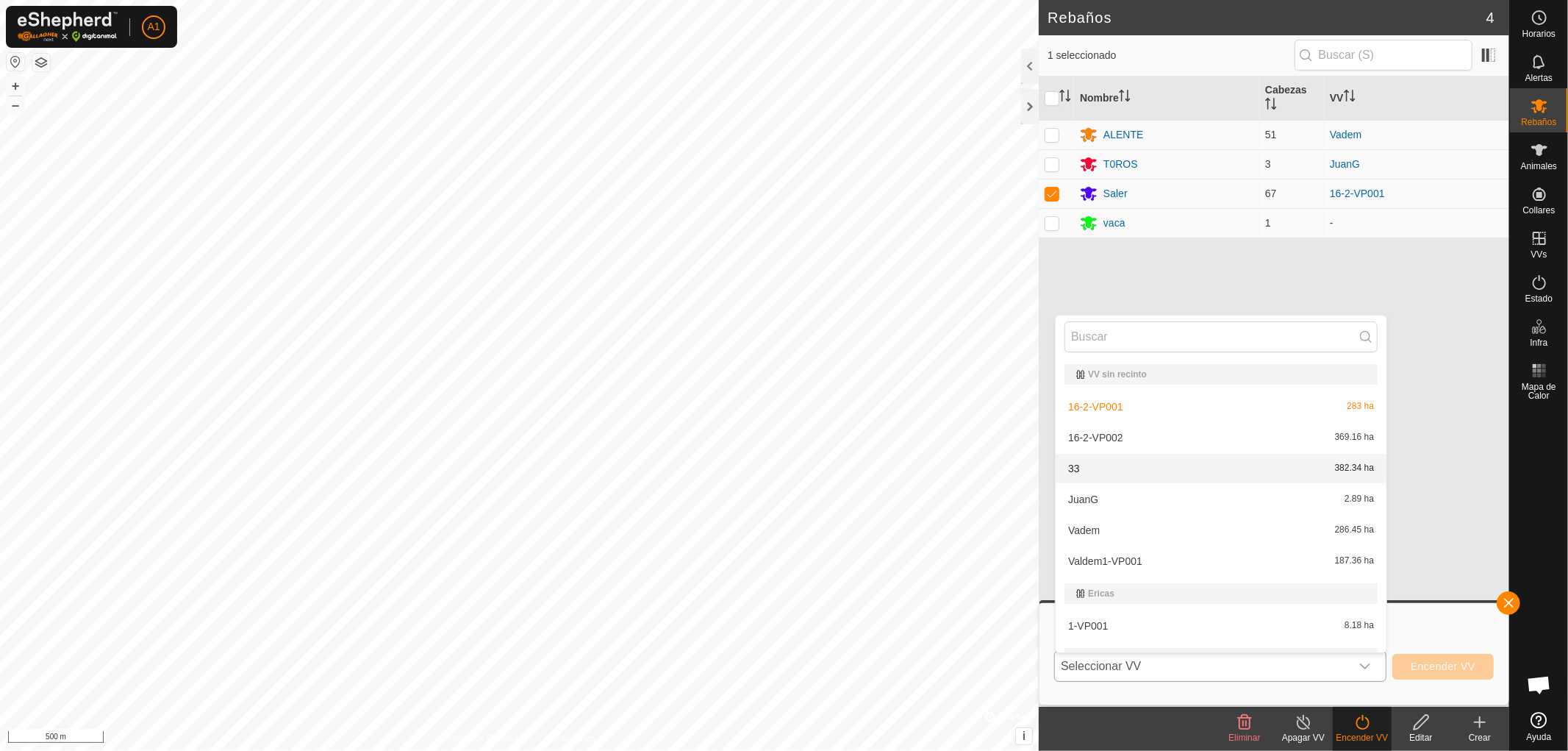
click at [1073, 464] on li "33 382.34 ha" at bounding box center [1221, 468] width 331 height 29
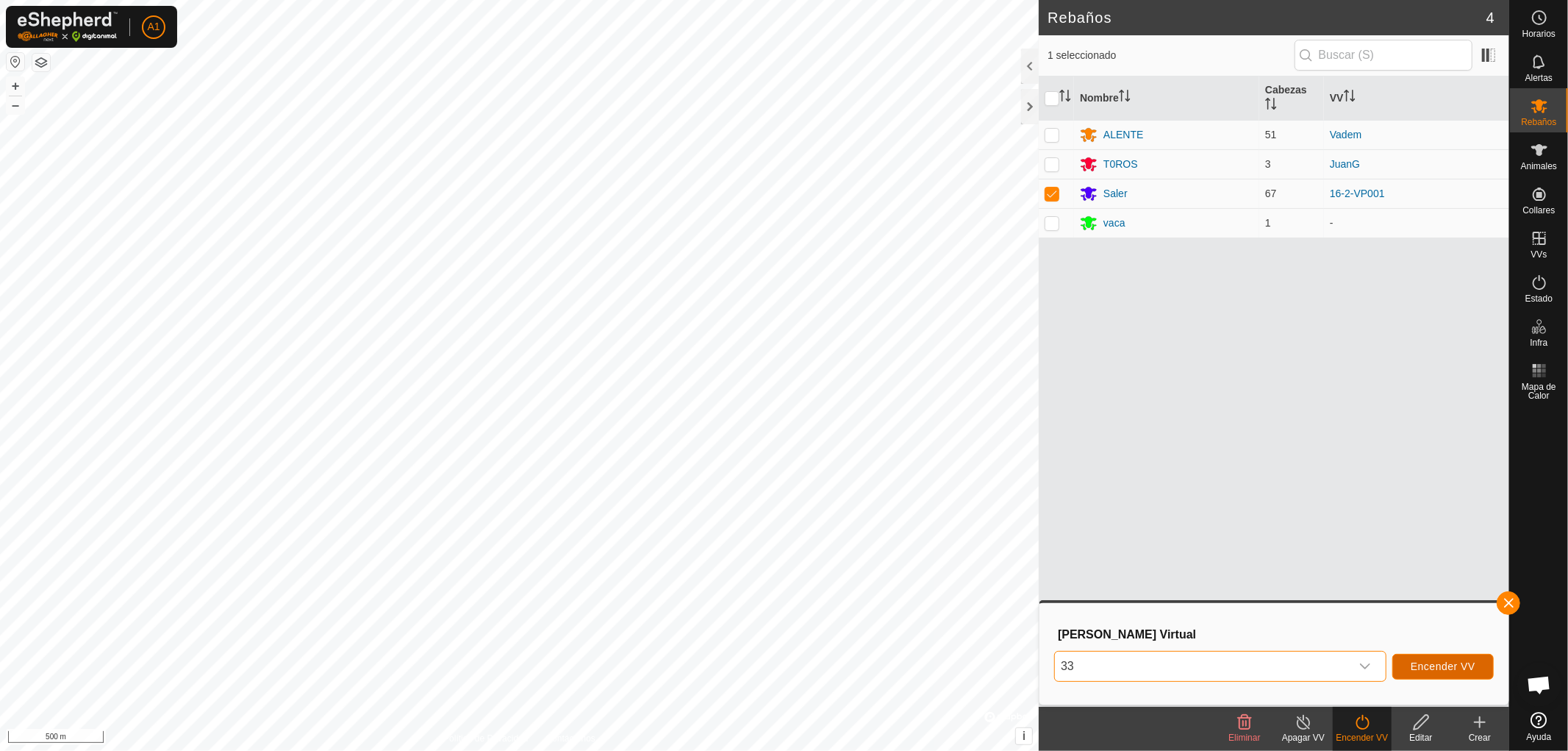
click at [1439, 662] on span "Encender VV" at bounding box center [1443, 666] width 65 height 12
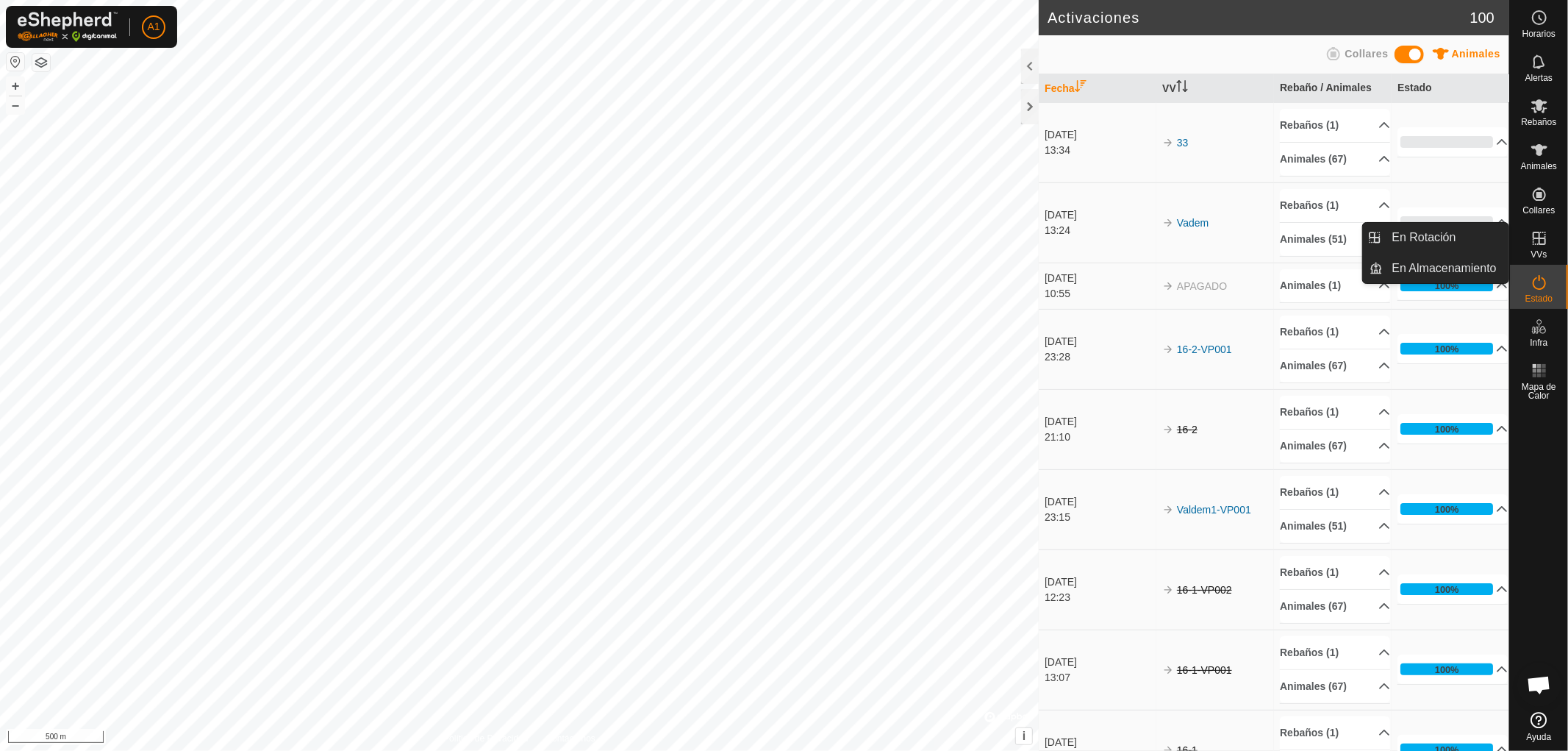
click at [1541, 237] on icon at bounding box center [1539, 238] width 13 height 13
click at [1434, 237] on link "En Rotación" at bounding box center [1446, 237] width 125 height 29
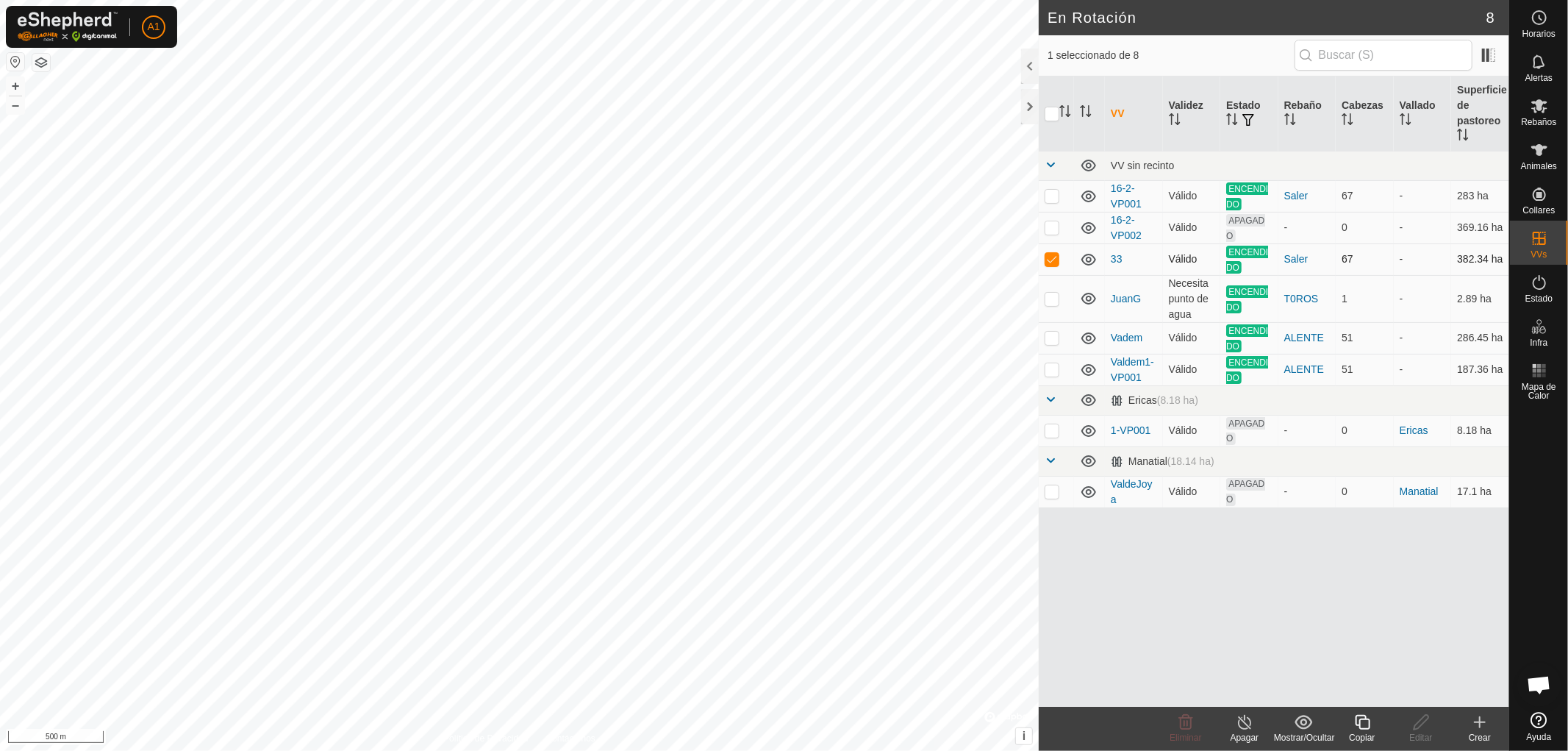
click at [1050, 256] on p-checkbox at bounding box center [1051, 259] width 15 height 12
checkbox input "false"
click at [1053, 194] on p-checkbox at bounding box center [1051, 195] width 15 height 12
checkbox input "false"
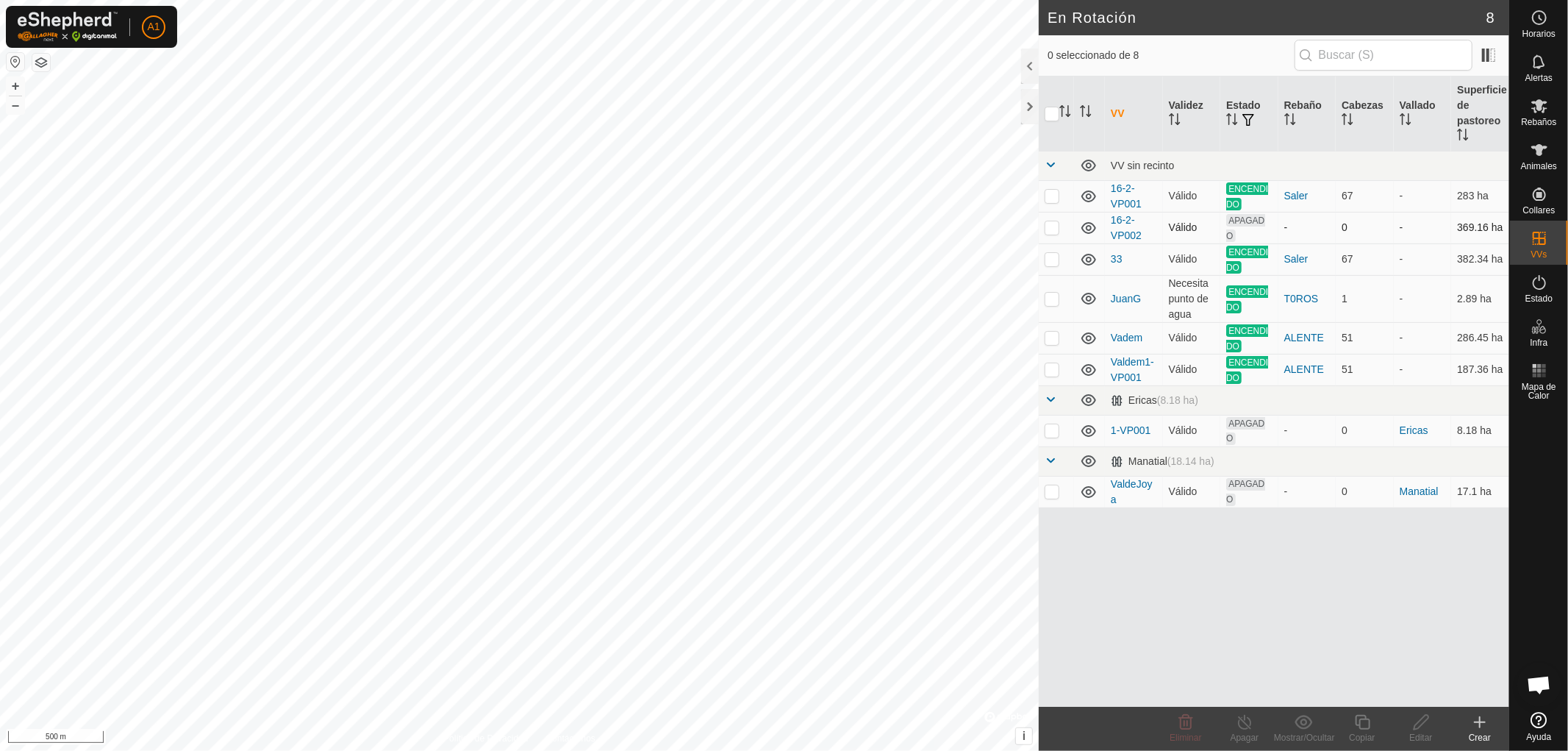
click at [1050, 225] on p-checkbox at bounding box center [1051, 226] width 15 height 12
click at [1187, 731] on div "Eliminar" at bounding box center [1185, 737] width 59 height 13
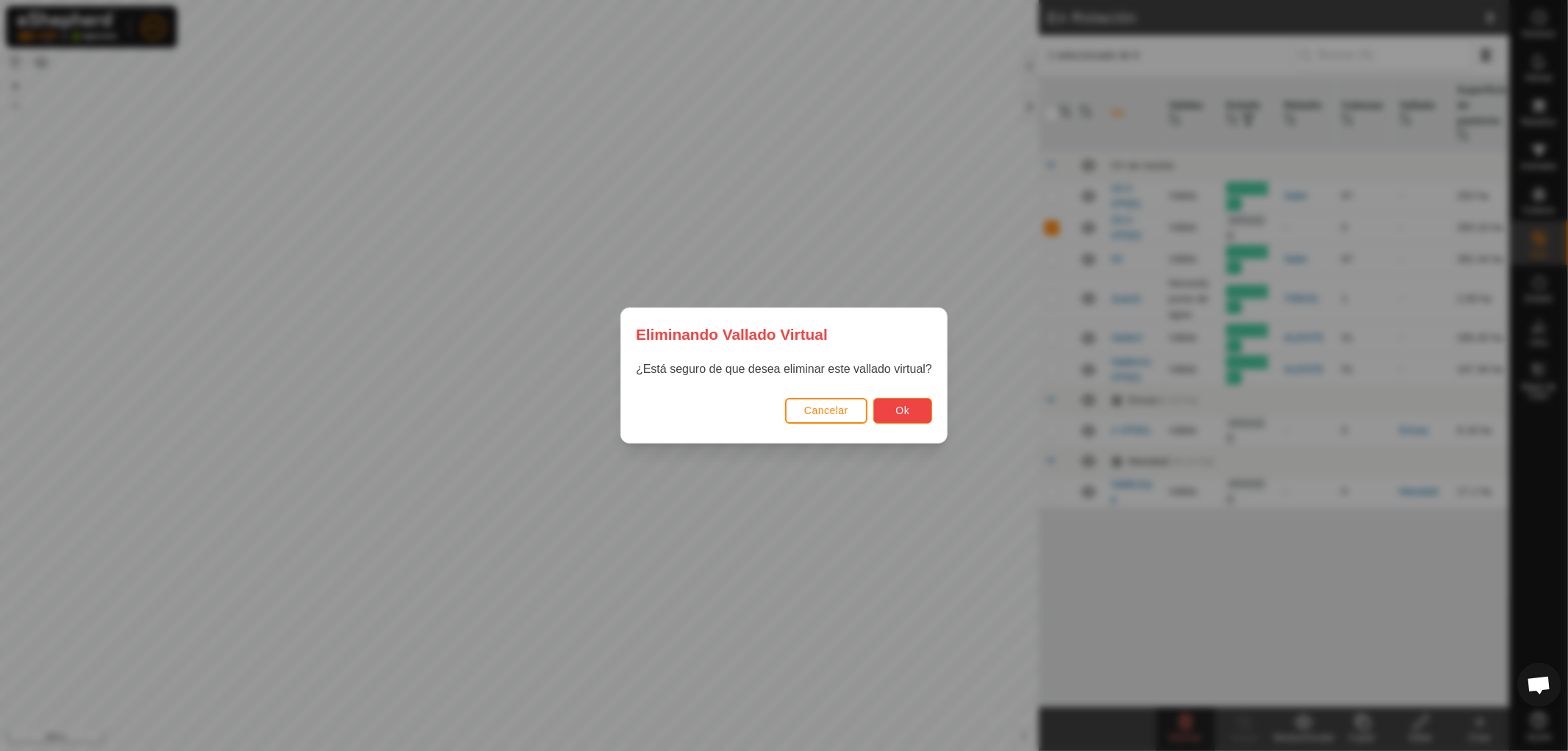
click at [898, 403] on button "Ok" at bounding box center [903, 411] width 59 height 25
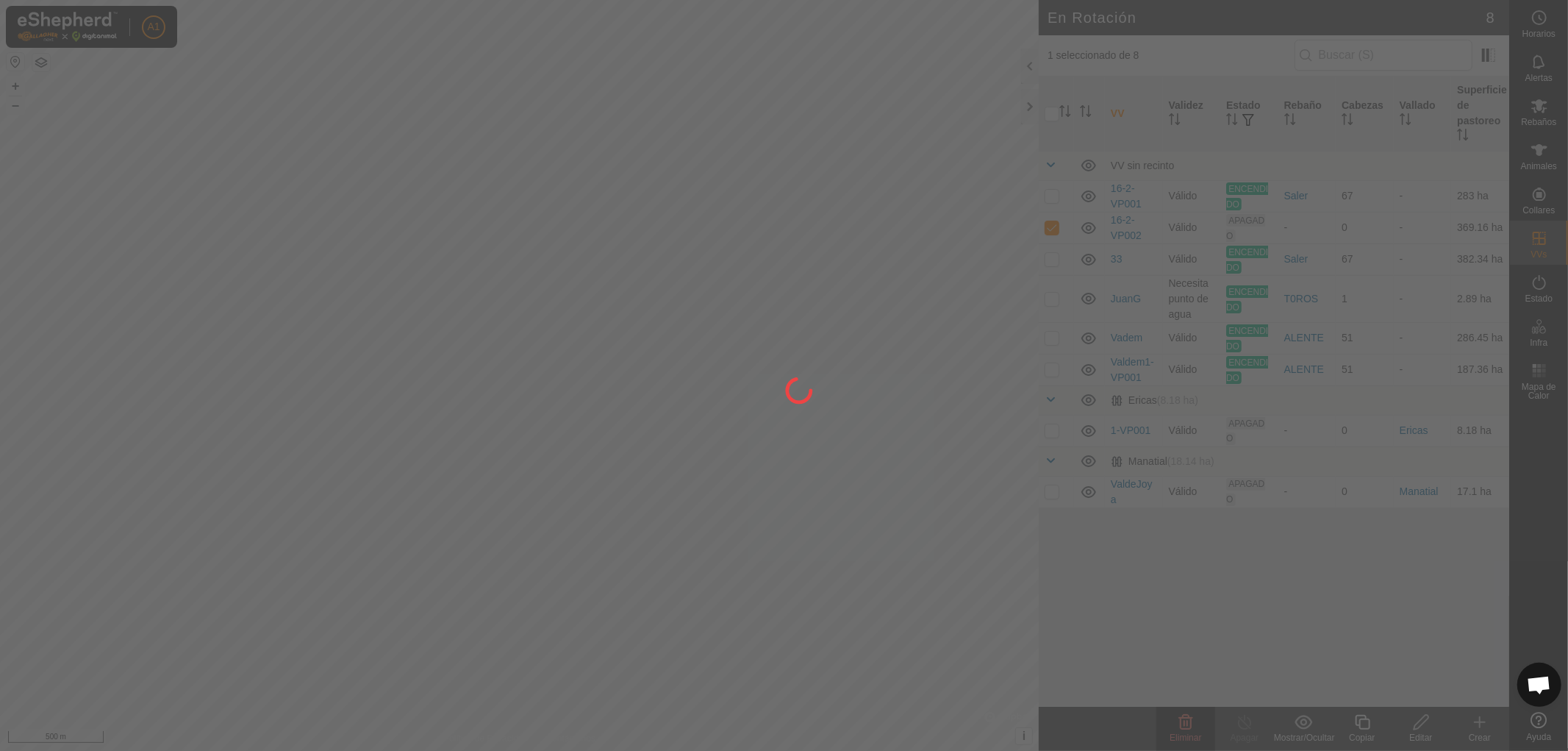
checkbox input "false"
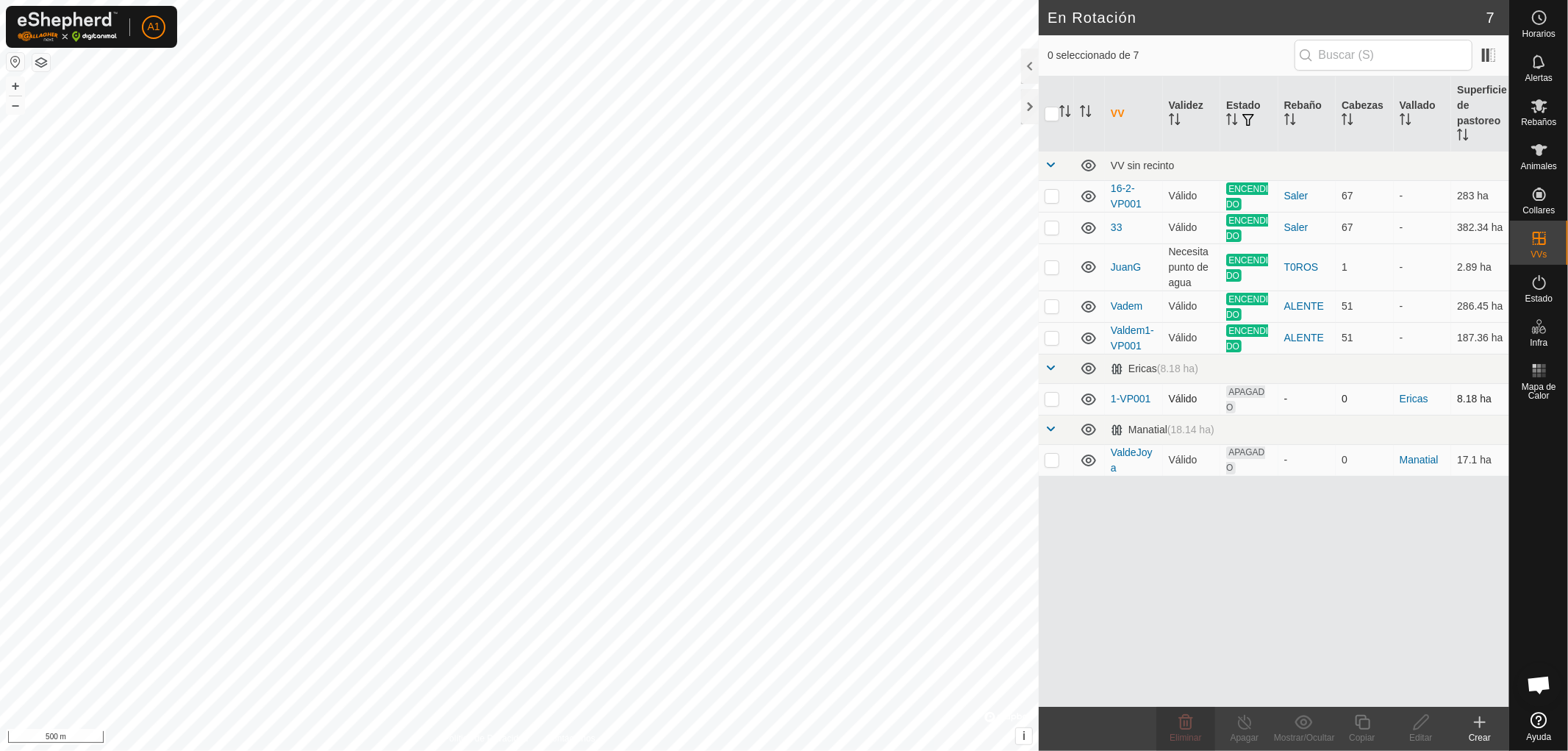
click at [1048, 400] on p-checkbox at bounding box center [1051, 398] width 15 height 12
checkbox input "false"
click at [1051, 465] on p-checkbox at bounding box center [1051, 459] width 15 height 12
click at [1052, 465] on p-checkbox at bounding box center [1051, 459] width 15 height 12
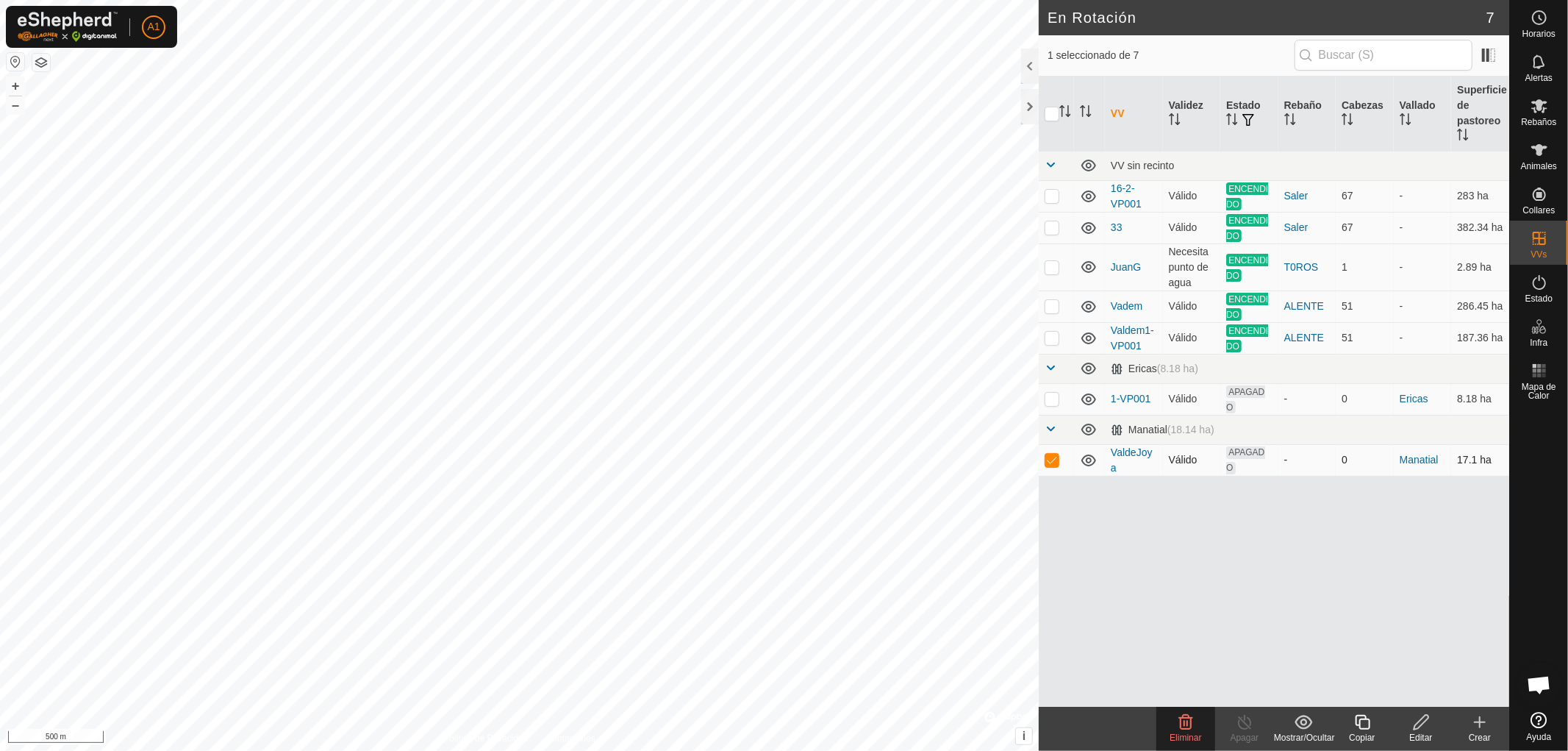
checkbox input "false"
click at [1048, 399] on p-checkbox at bounding box center [1051, 398] width 15 height 12
click at [1048, 399] on p-checkbox at bounding box center [1051, 398] width 15 height 12
checkbox input "false"
click at [1051, 462] on p-checkbox at bounding box center [1051, 459] width 15 height 12
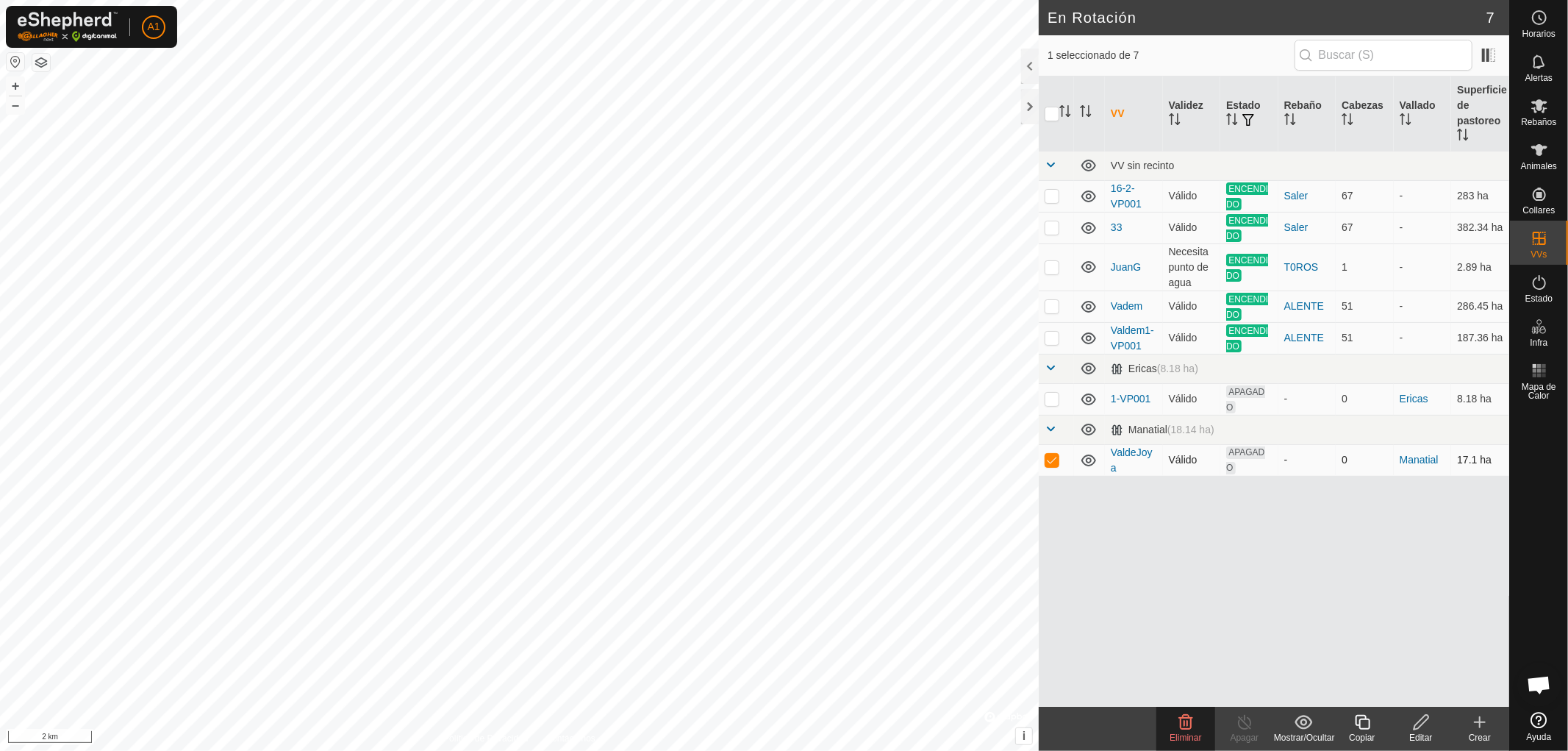
click at [1051, 462] on p-checkbox at bounding box center [1051, 459] width 15 height 12
checkbox input "false"
click at [1053, 401] on p-checkbox at bounding box center [1051, 398] width 15 height 12
checkbox input "false"
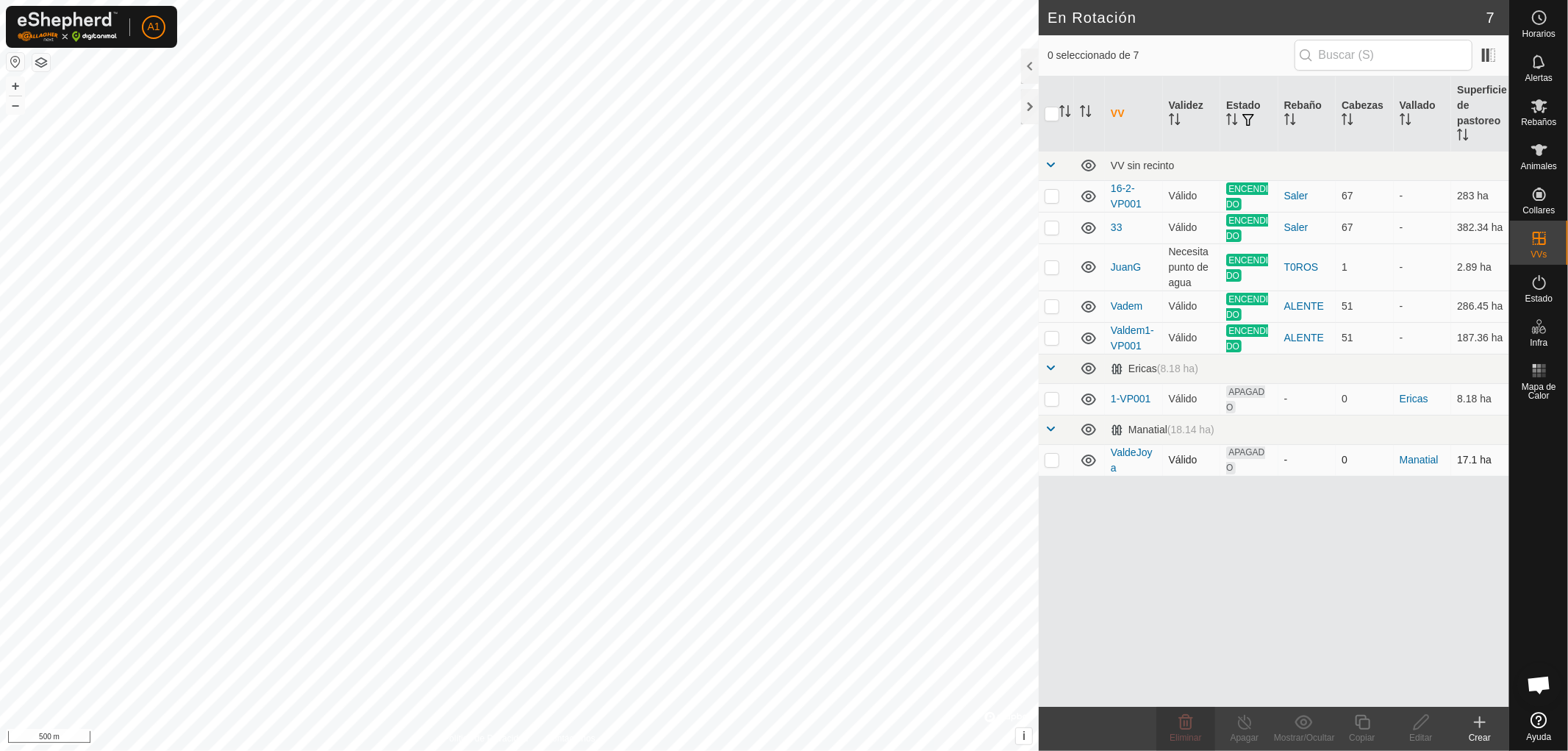
click at [1052, 462] on p-checkbox at bounding box center [1051, 459] width 15 height 12
click at [1053, 458] on p-checkbox at bounding box center [1051, 459] width 15 height 12
checkbox input "false"
